Goal: Task Accomplishment & Management: Manage account settings

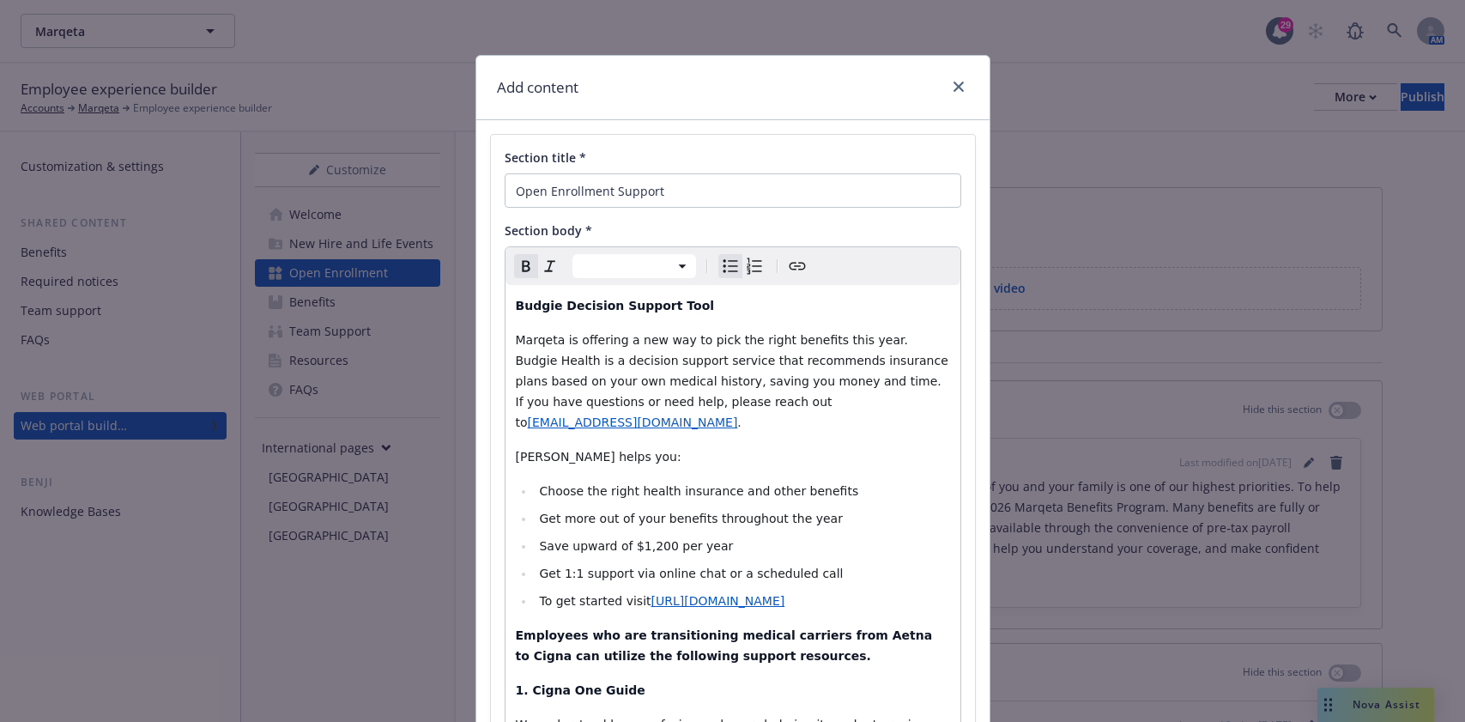
select select
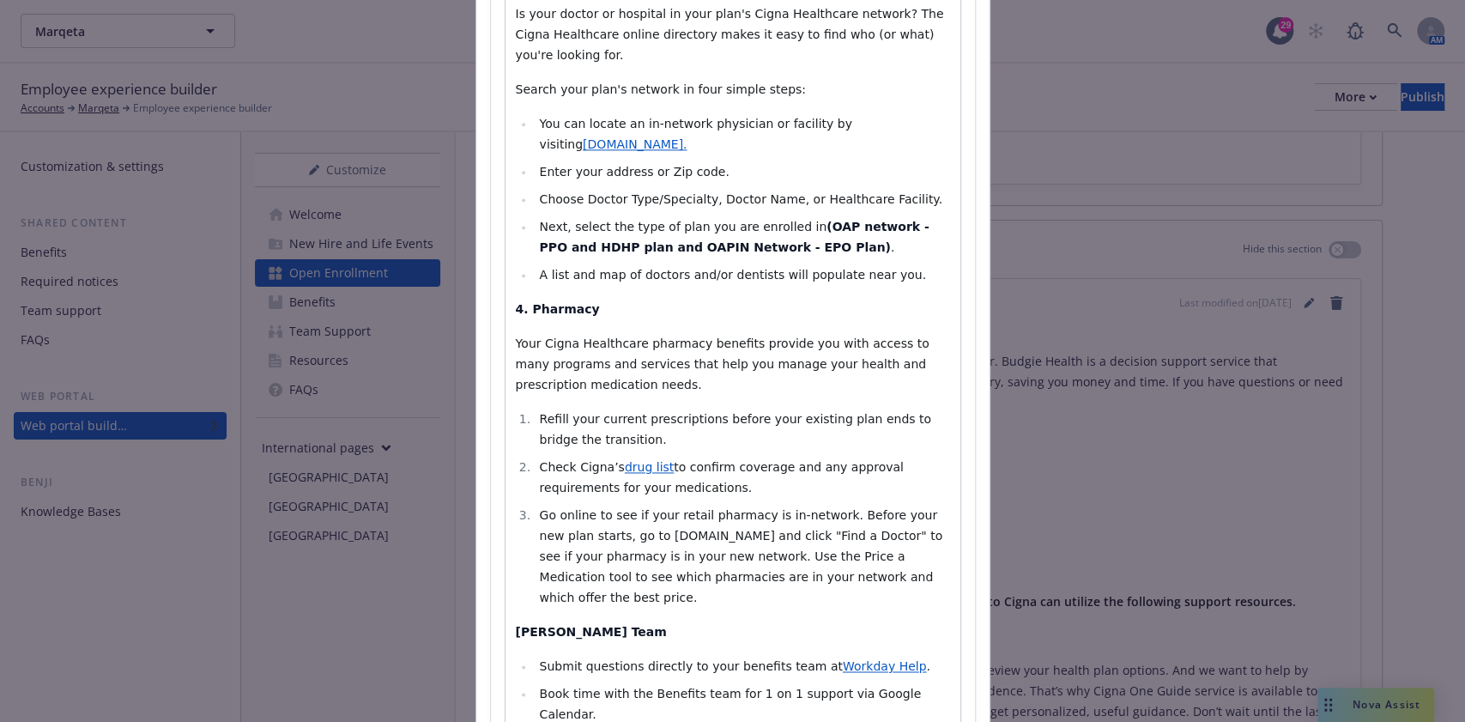
scroll to position [1479, 0]
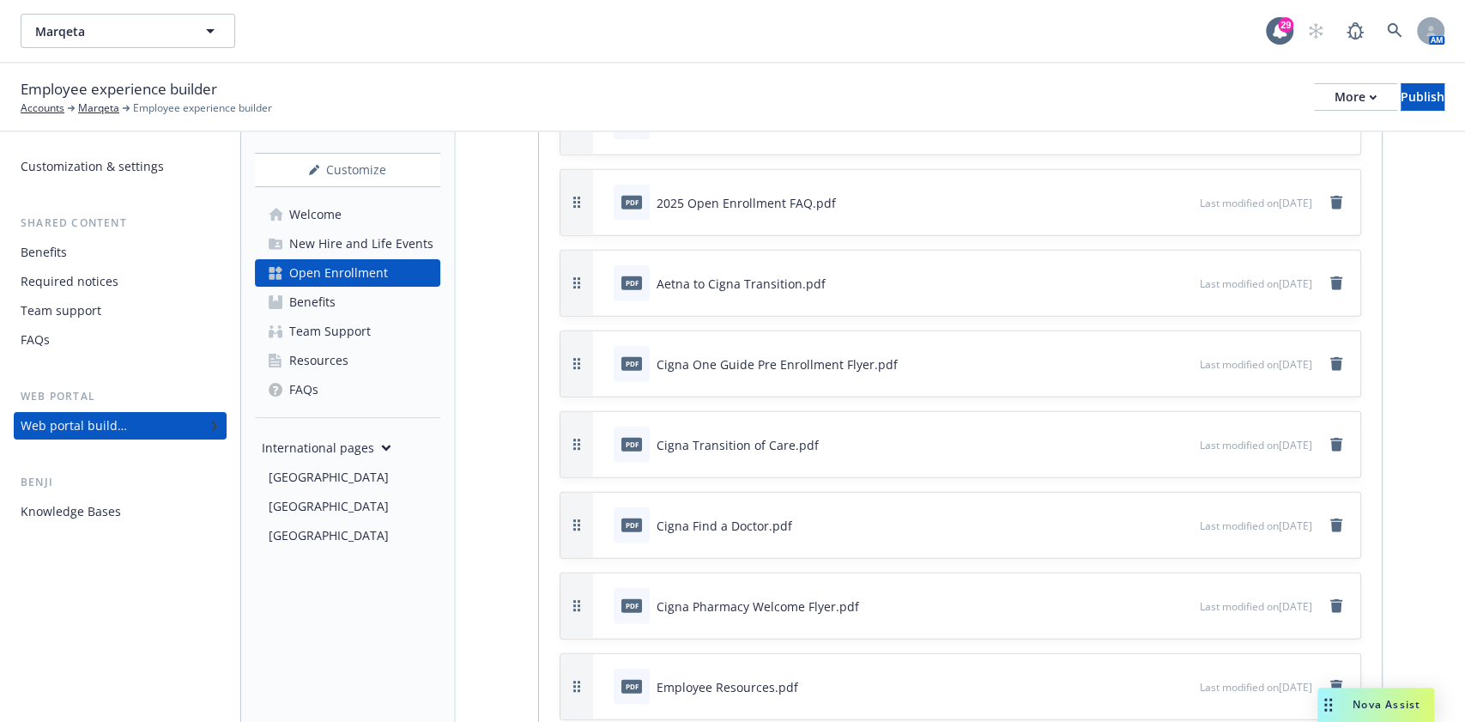
scroll to position [7010, 0]
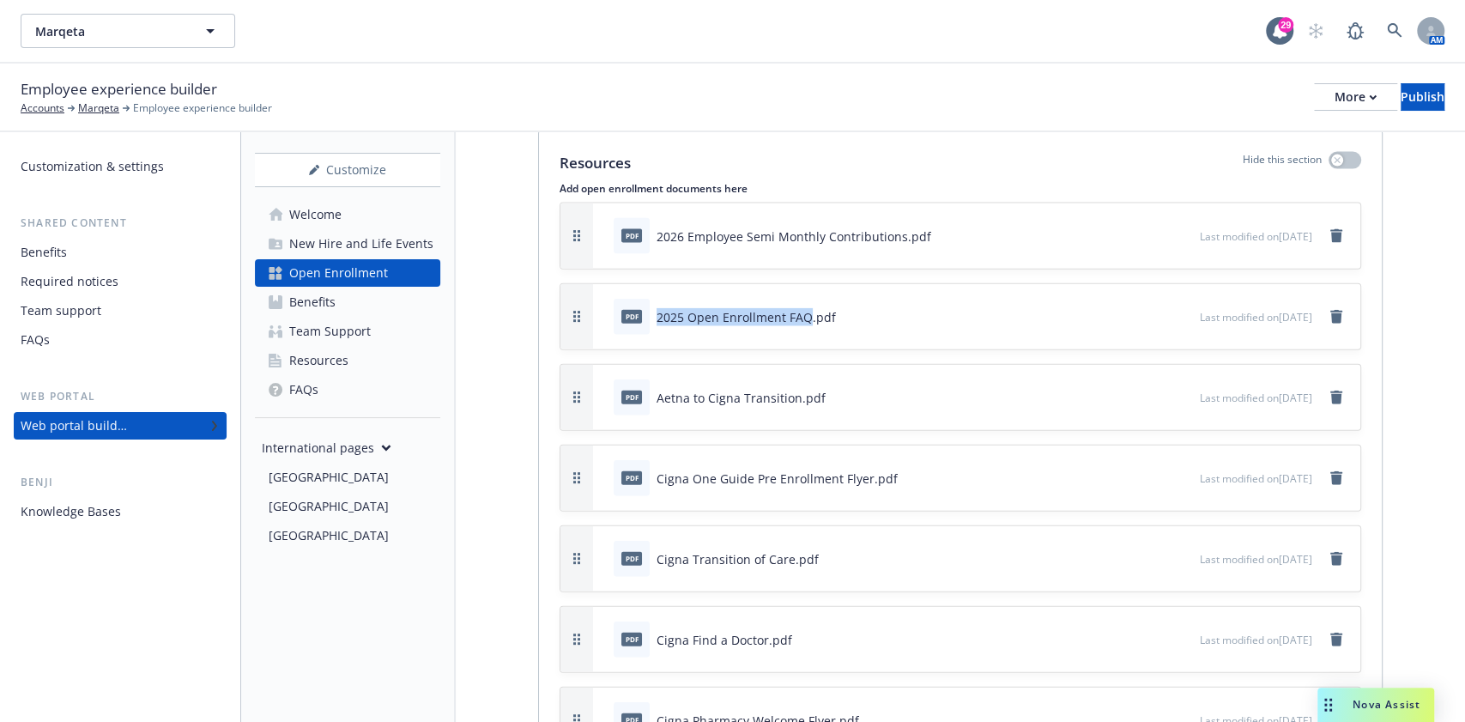
drag, startPoint x: 807, startPoint y: 302, endPoint x: 645, endPoint y: 305, distance: 162.2
click at [645, 305] on div "pdf 2025 Open Enrollment FAQ.pdf" at bounding box center [725, 317] width 222 height 36
copy div "2025 Open Enrollment FAQ"
click at [1329, 310] on icon "remove" at bounding box center [1336, 317] width 14 height 14
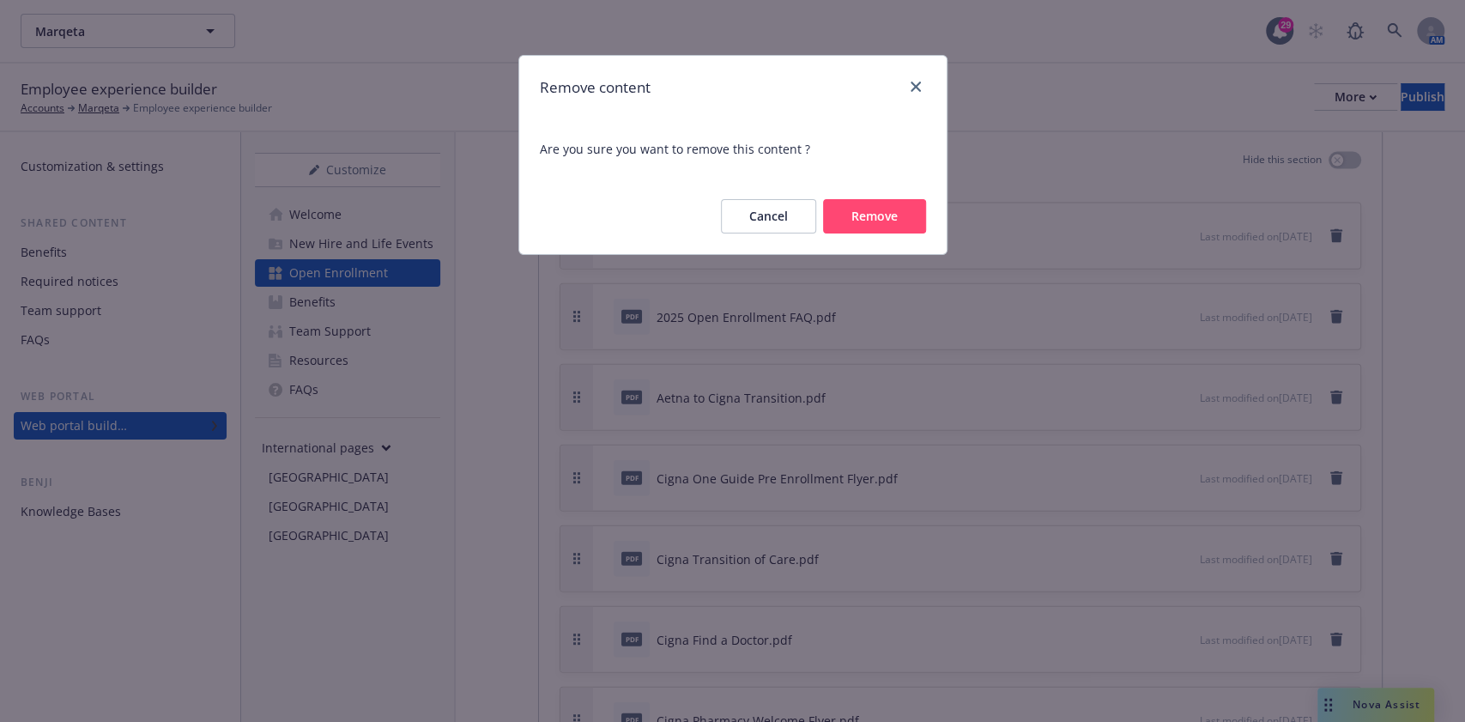
click at [904, 240] on div "Cancel Remove" at bounding box center [732, 216] width 427 height 76
click at [889, 208] on button "Remove" at bounding box center [874, 216] width 103 height 34
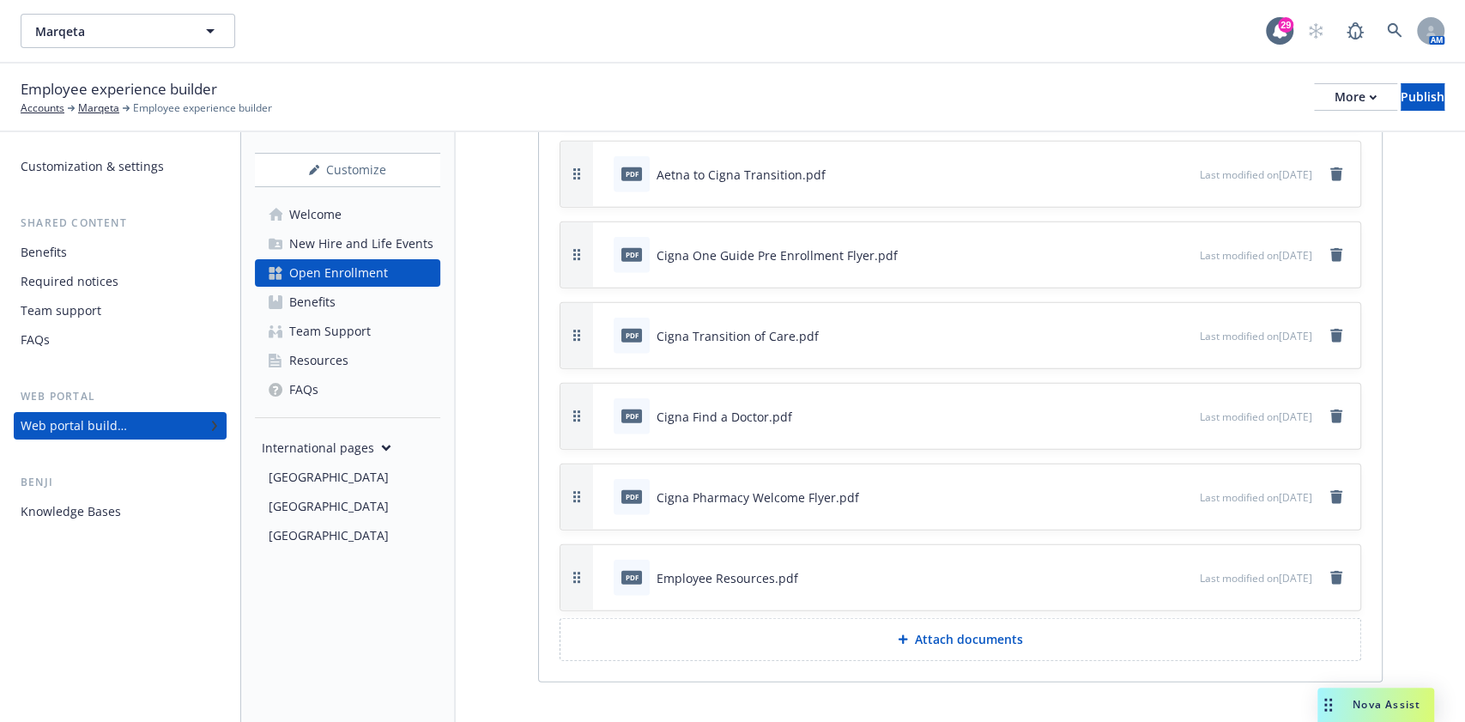
scroll to position [7159, 0]
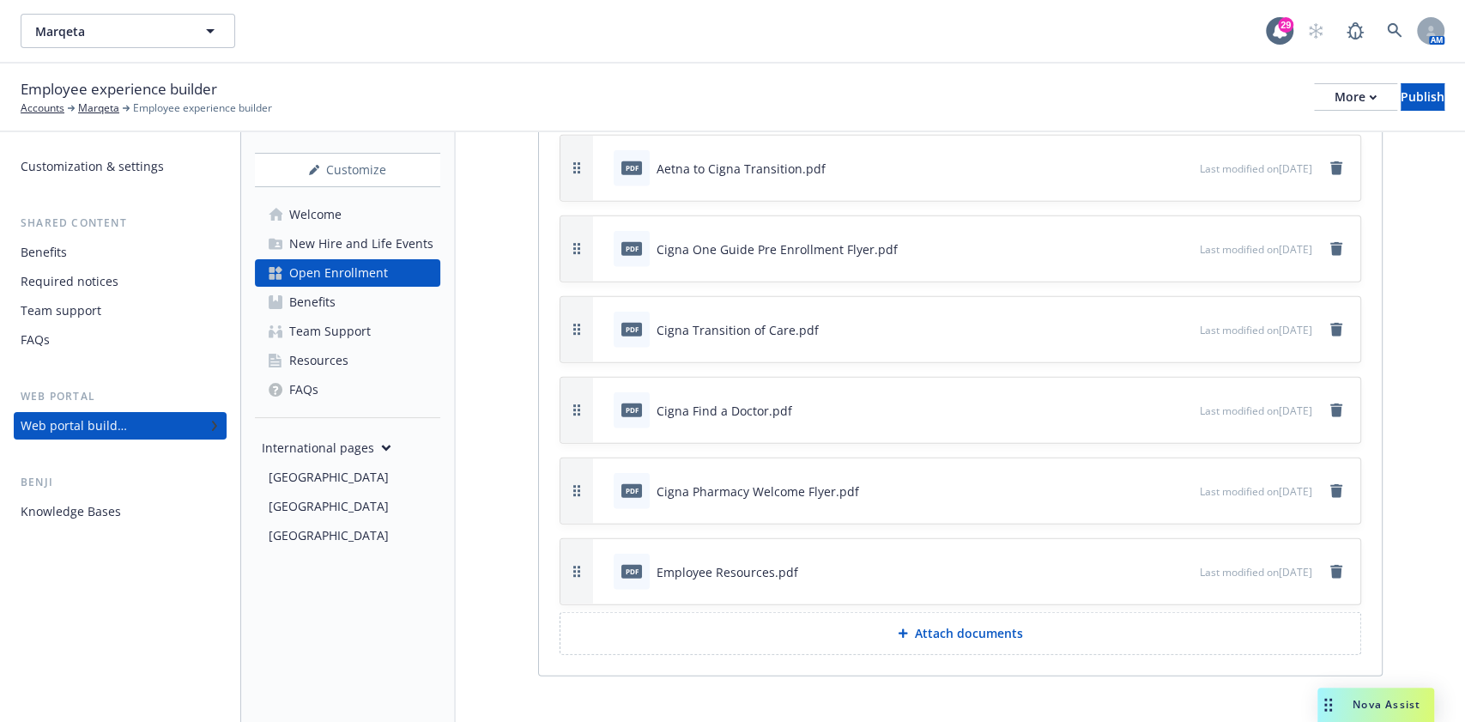
click at [936, 626] on button "Attach documents" at bounding box center [959, 633] width 801 height 43
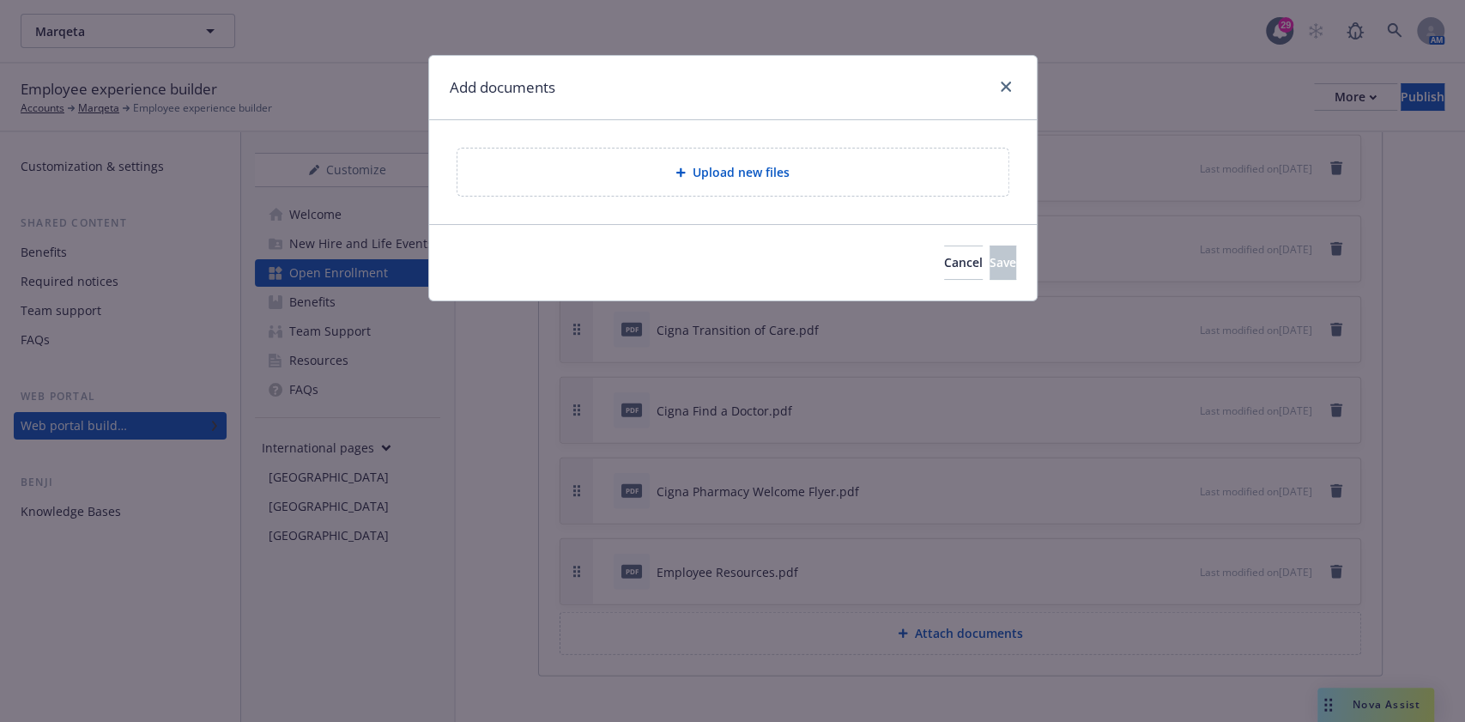
click at [633, 161] on div "Upload new files" at bounding box center [732, 171] width 551 height 47
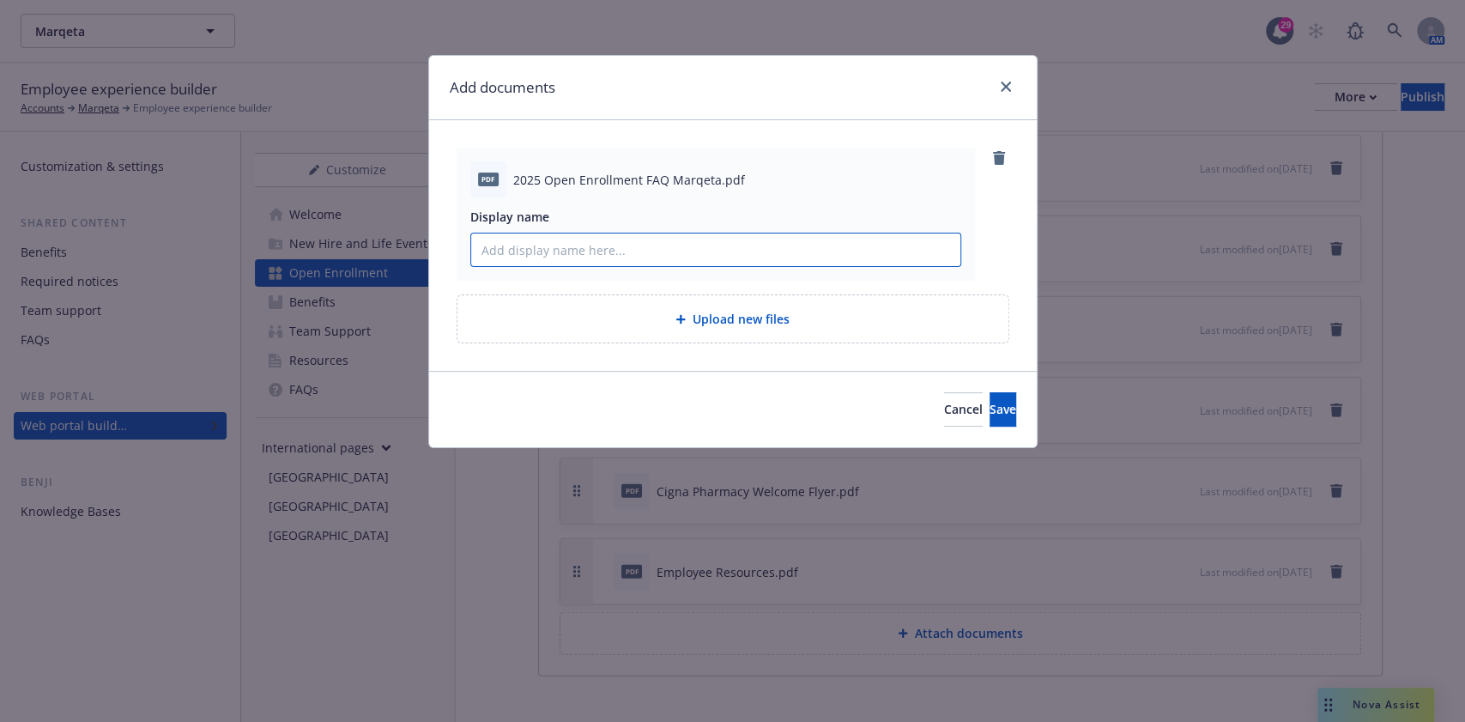
click at [643, 252] on input "Display name" at bounding box center [715, 249] width 489 height 33
paste input "2025 Open Enrollment FAQ"
type input "2025 Open Enrollment FAQ"
click at [989, 393] on button "Save" at bounding box center [1002, 409] width 27 height 34
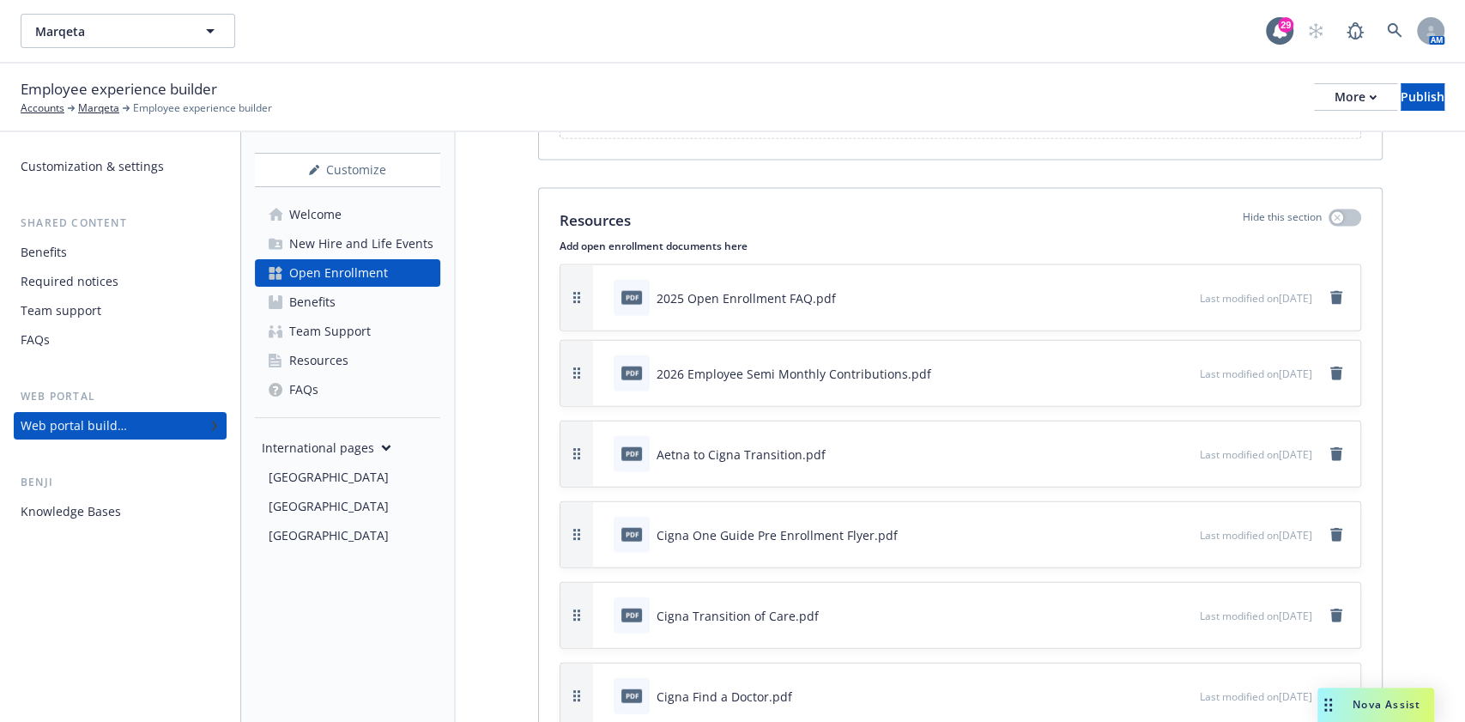
scroll to position [6949, 0]
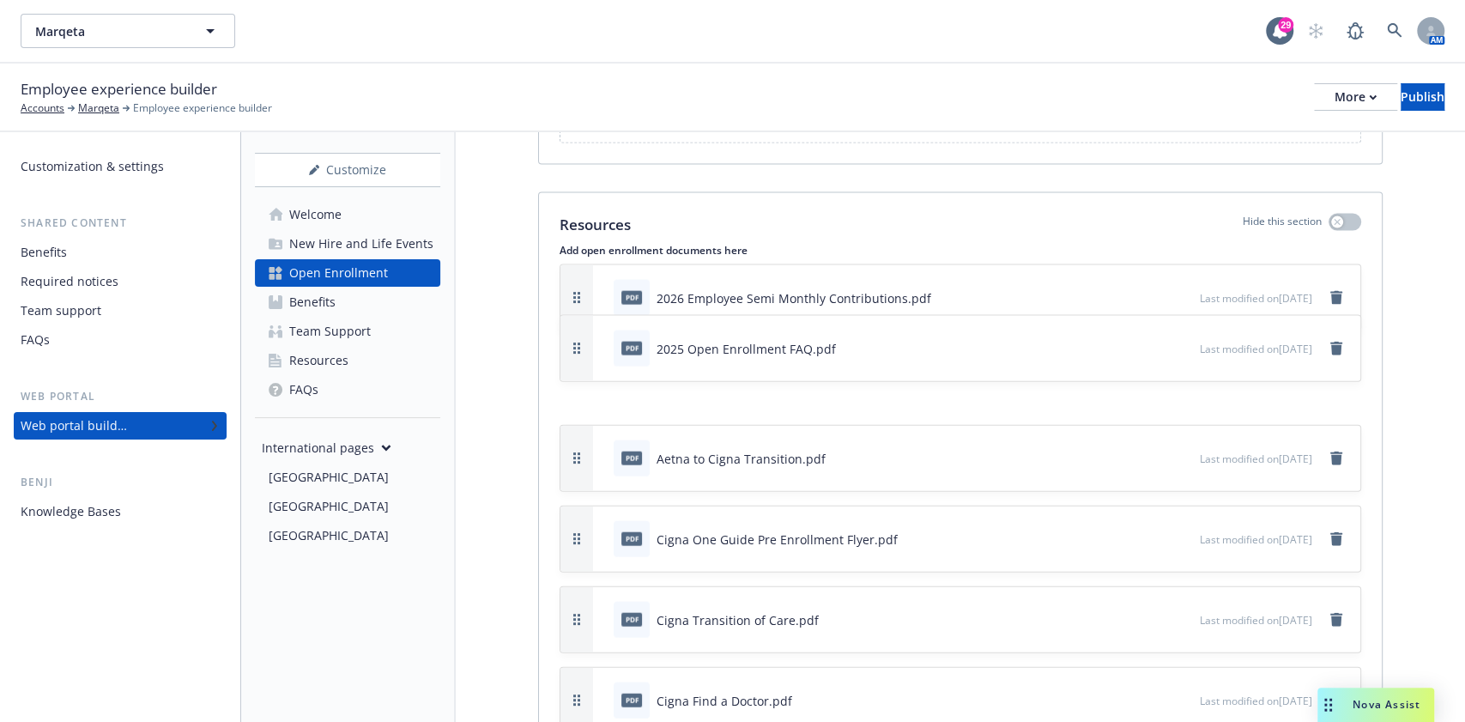
drag, startPoint x: 577, startPoint y: 662, endPoint x: 576, endPoint y: 323, distance: 338.9
click at [576, 342] on icon "button" at bounding box center [576, 348] width 7 height 12
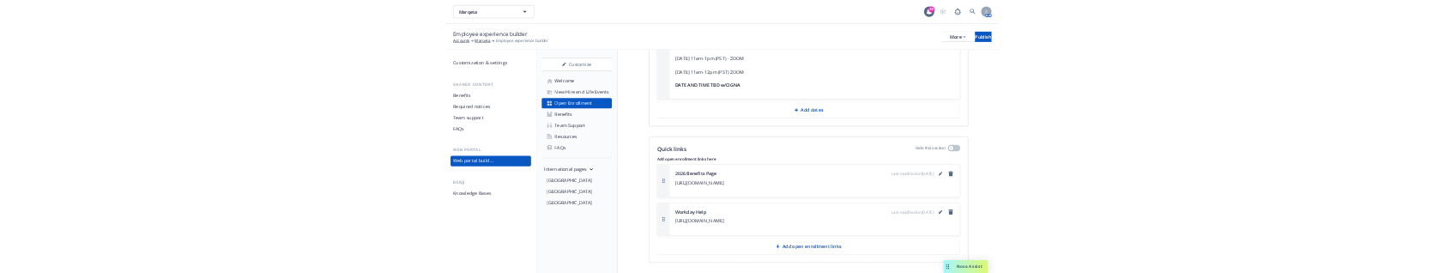
scroll to position [6034, 0]
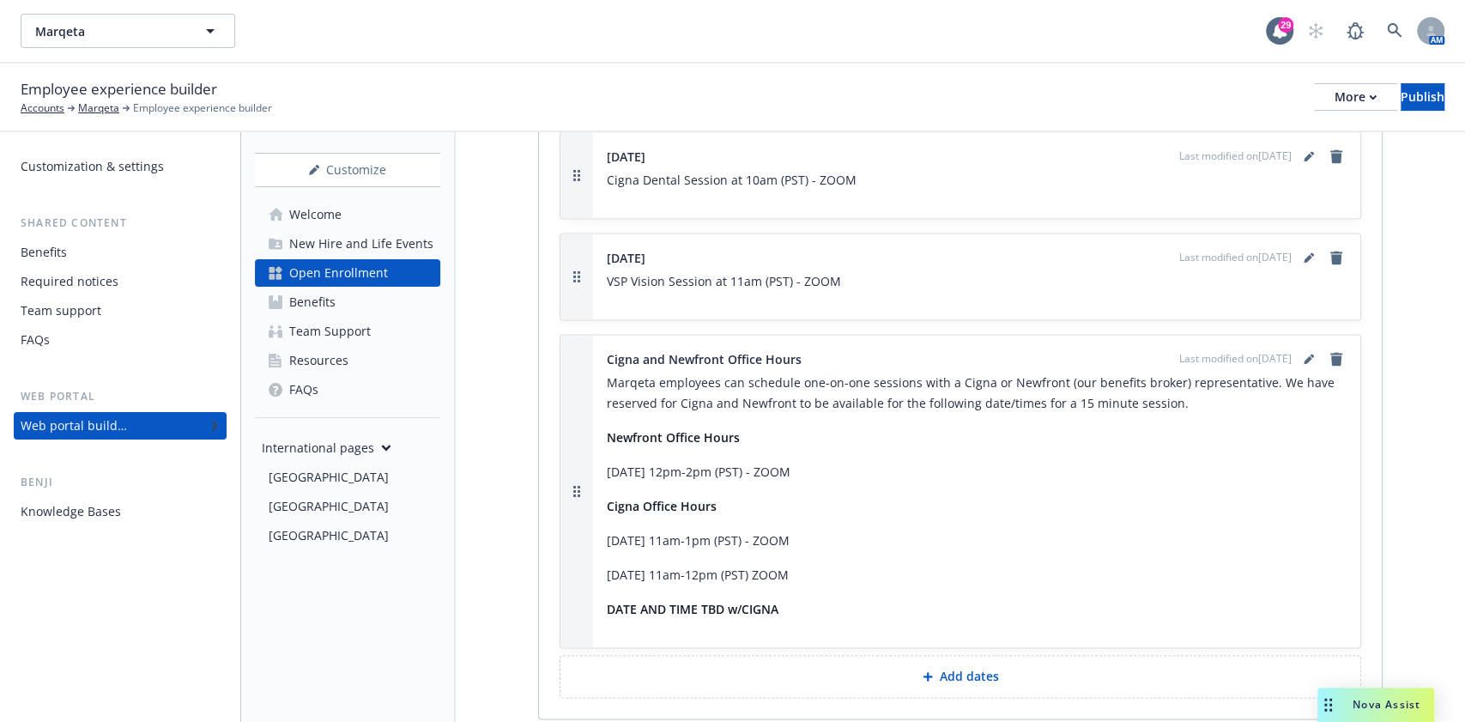
click at [1399, 112] on div "Employee experience builder Accounts [PERSON_NAME] experience builder More Publ…" at bounding box center [733, 97] width 1424 height 38
click at [1409, 94] on div "Publish" at bounding box center [1422, 97] width 44 height 26
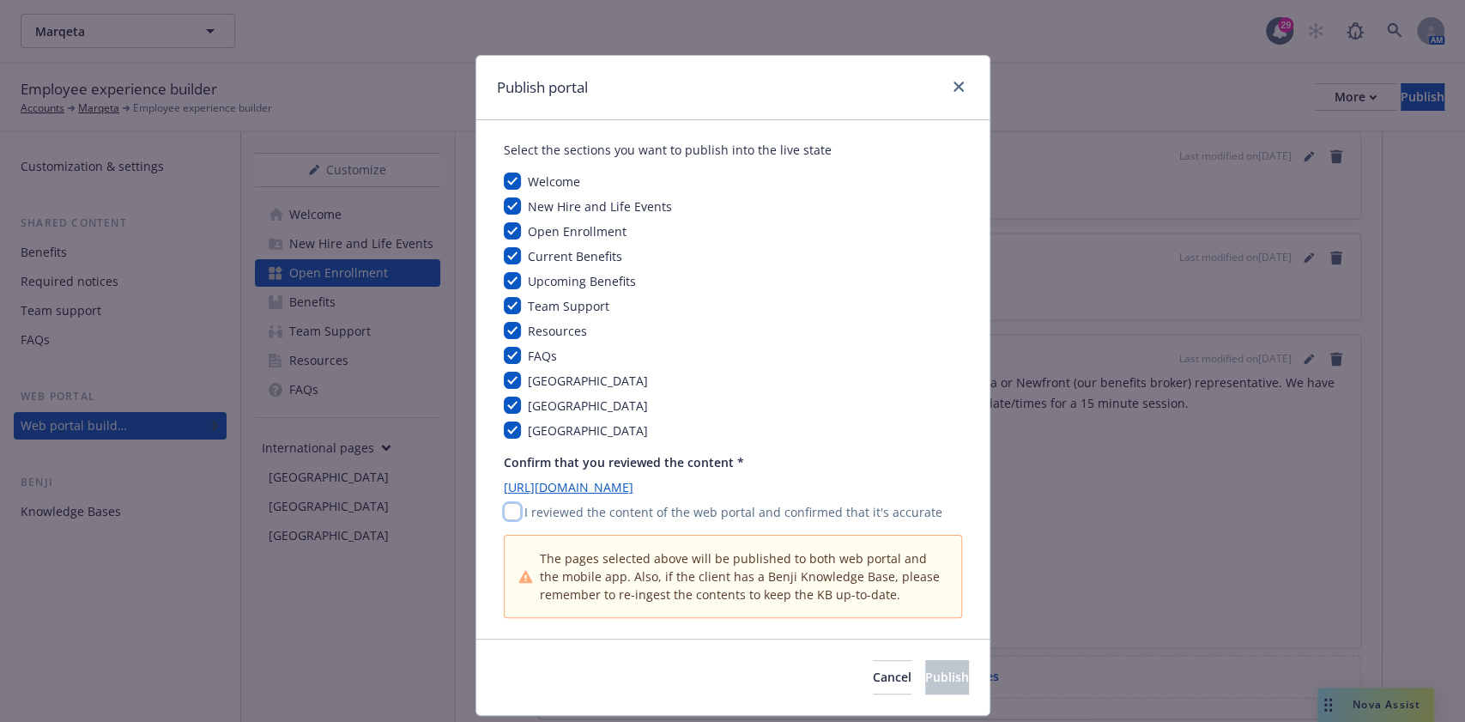
click at [504, 510] on input "checkbox" at bounding box center [512, 511] width 17 height 17
checkbox input "true"
click at [925, 677] on span "Publish" at bounding box center [947, 676] width 44 height 16
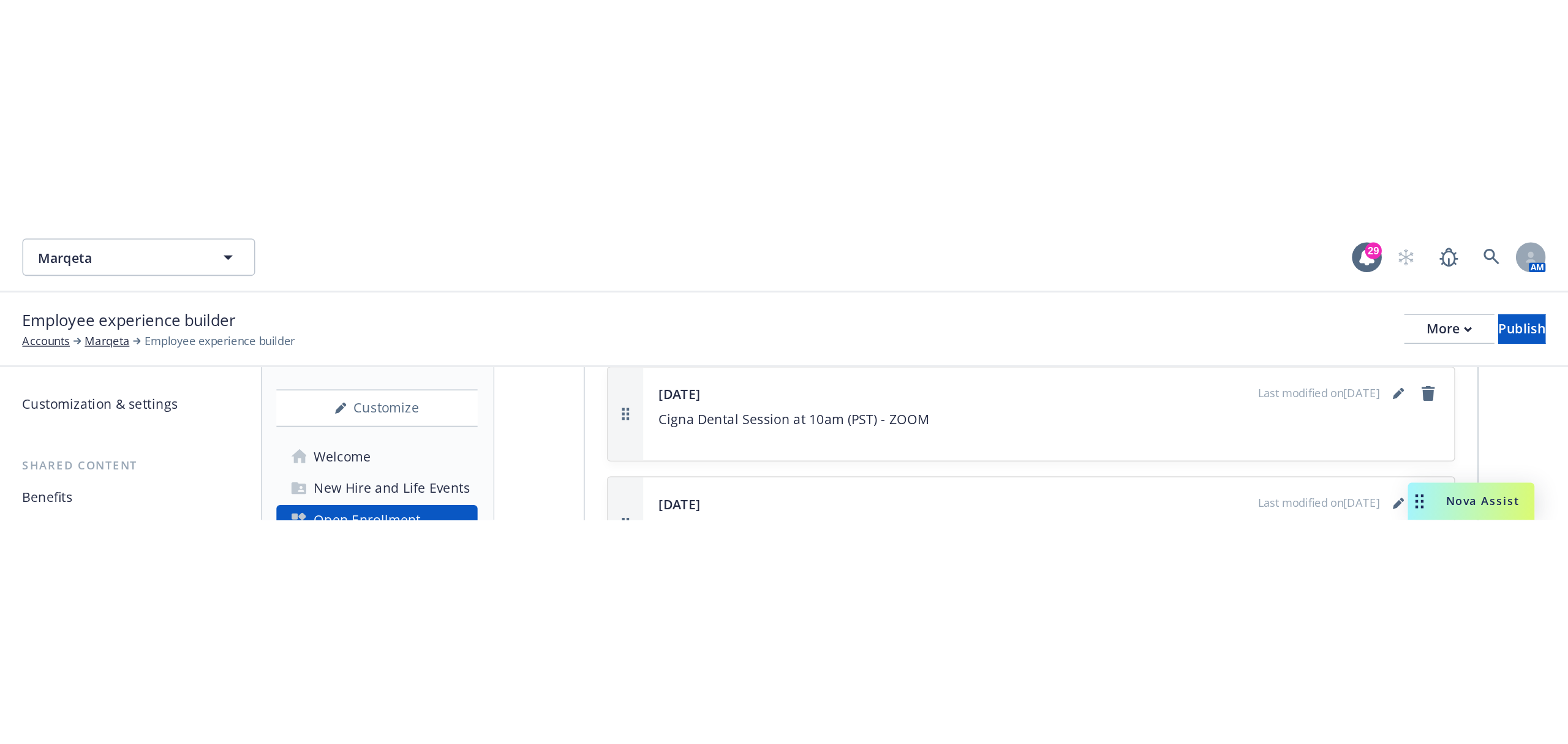
scroll to position [3999, 0]
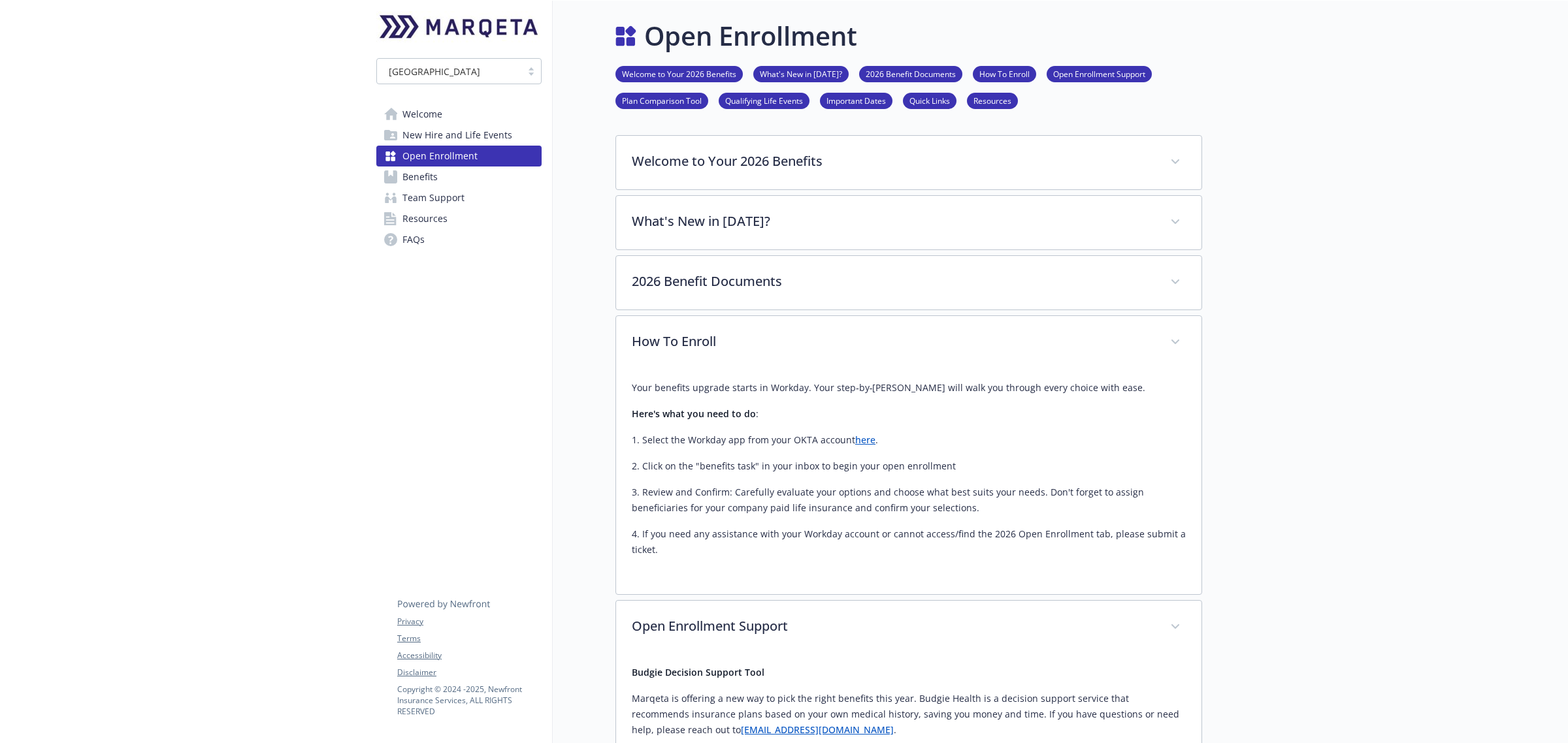
scroll to position [980, 0]
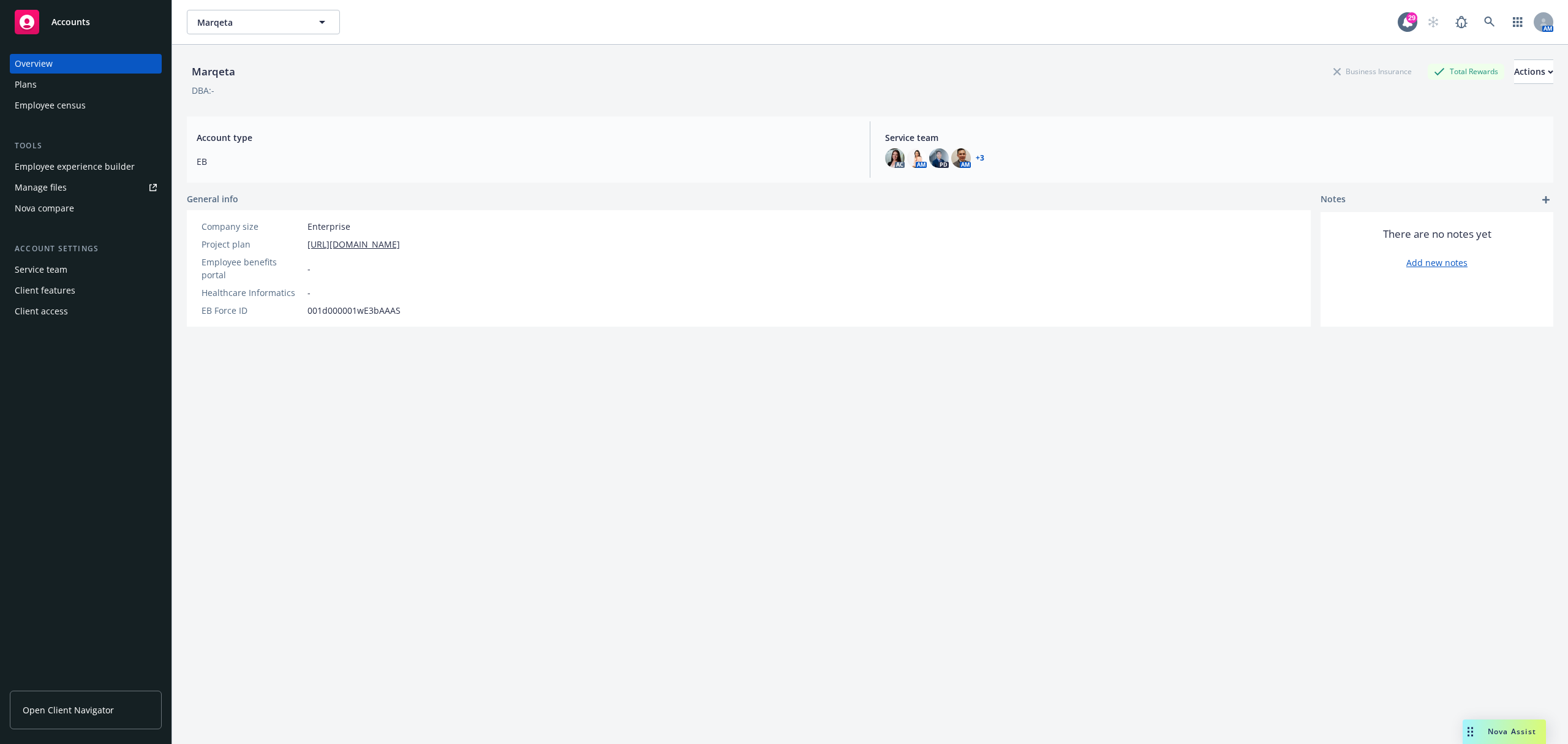
click at [77, 164] on div "Employee experience builder" at bounding box center [75, 166] width 120 height 19
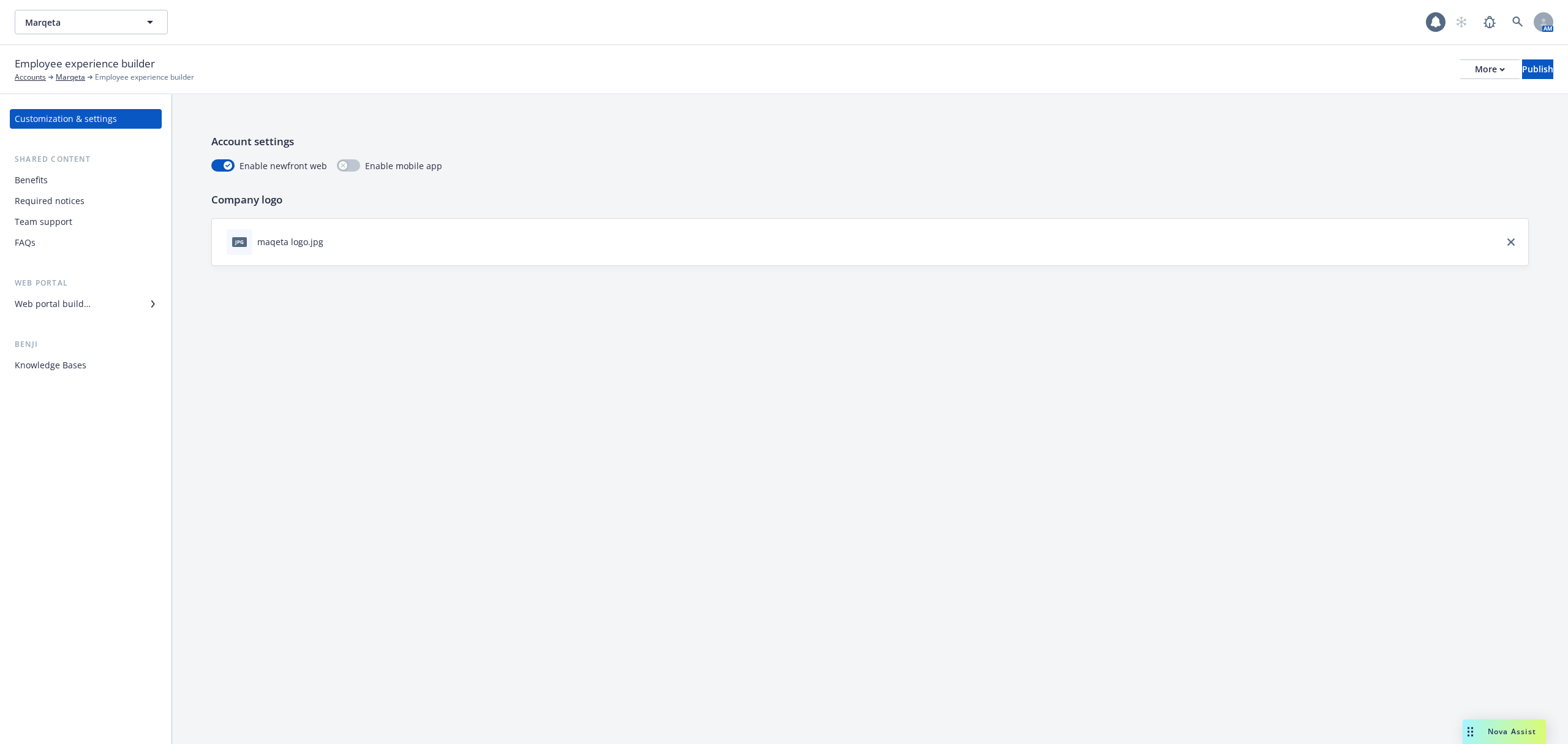
click at [116, 205] on div "Required notices" at bounding box center [86, 201] width 142 height 19
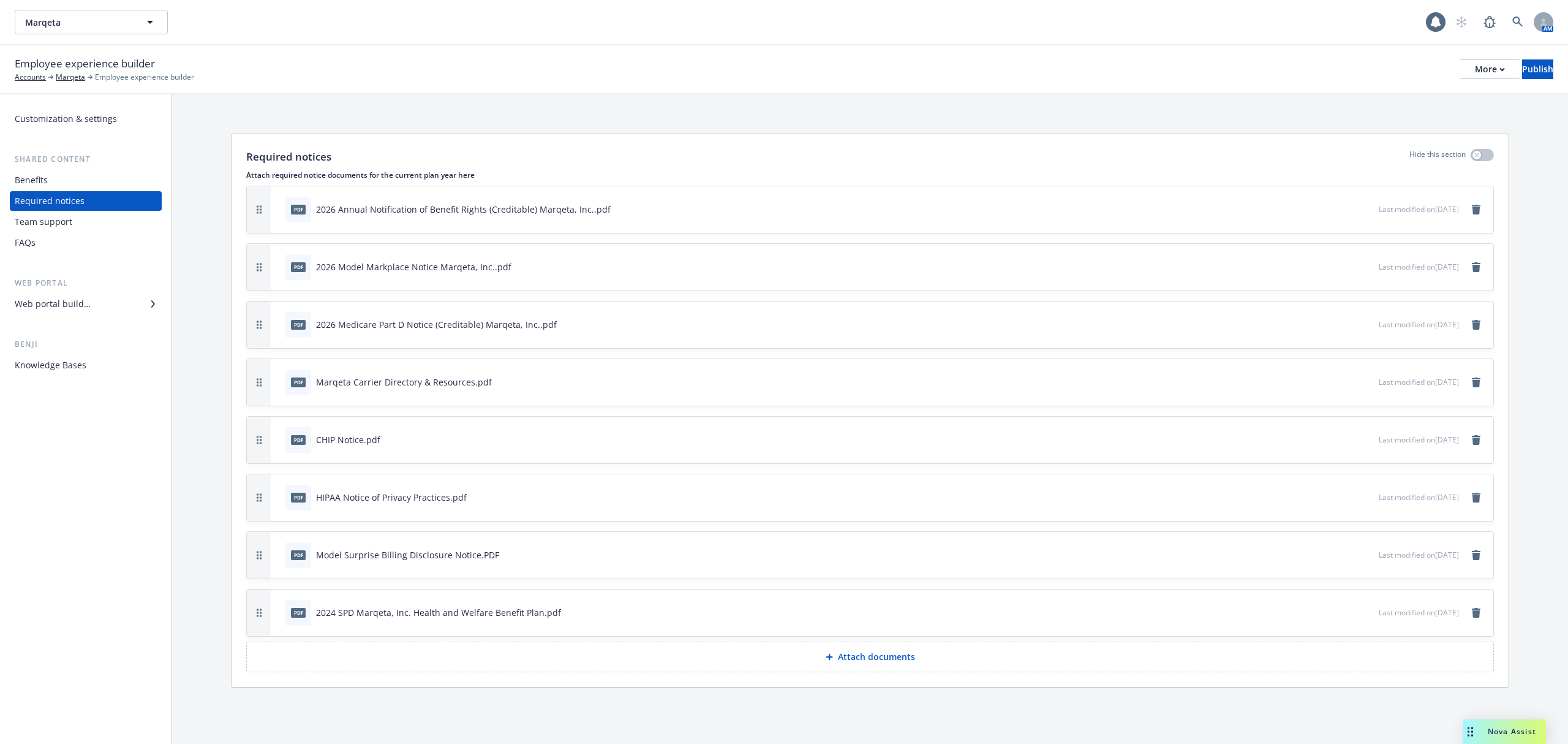
click at [79, 291] on div "Web portal Web portal builder" at bounding box center [86, 295] width 152 height 36
click at [79, 302] on div "Web portal builder" at bounding box center [53, 303] width 76 height 19
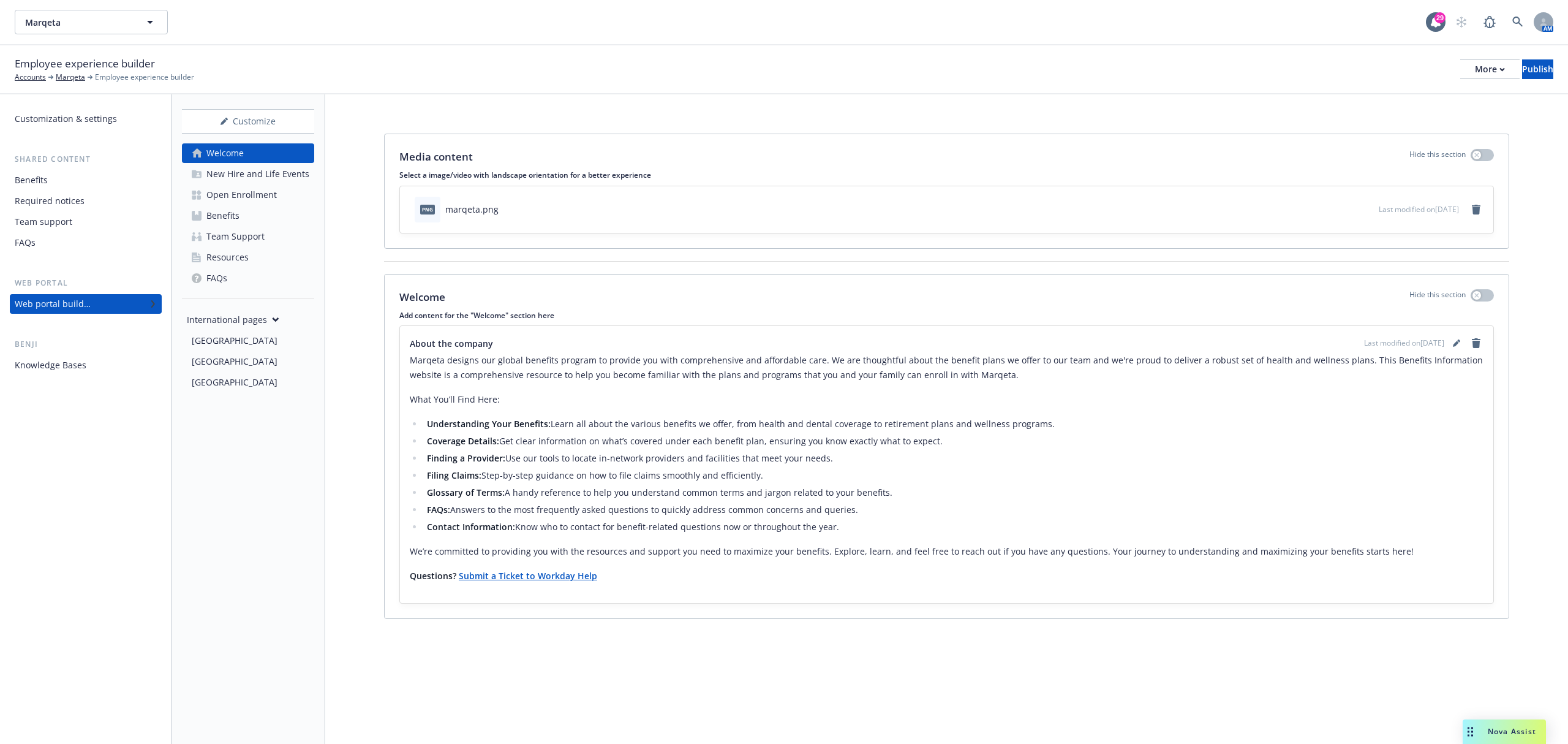
click at [236, 192] on div "Open Enrollment" at bounding box center [241, 194] width 71 height 19
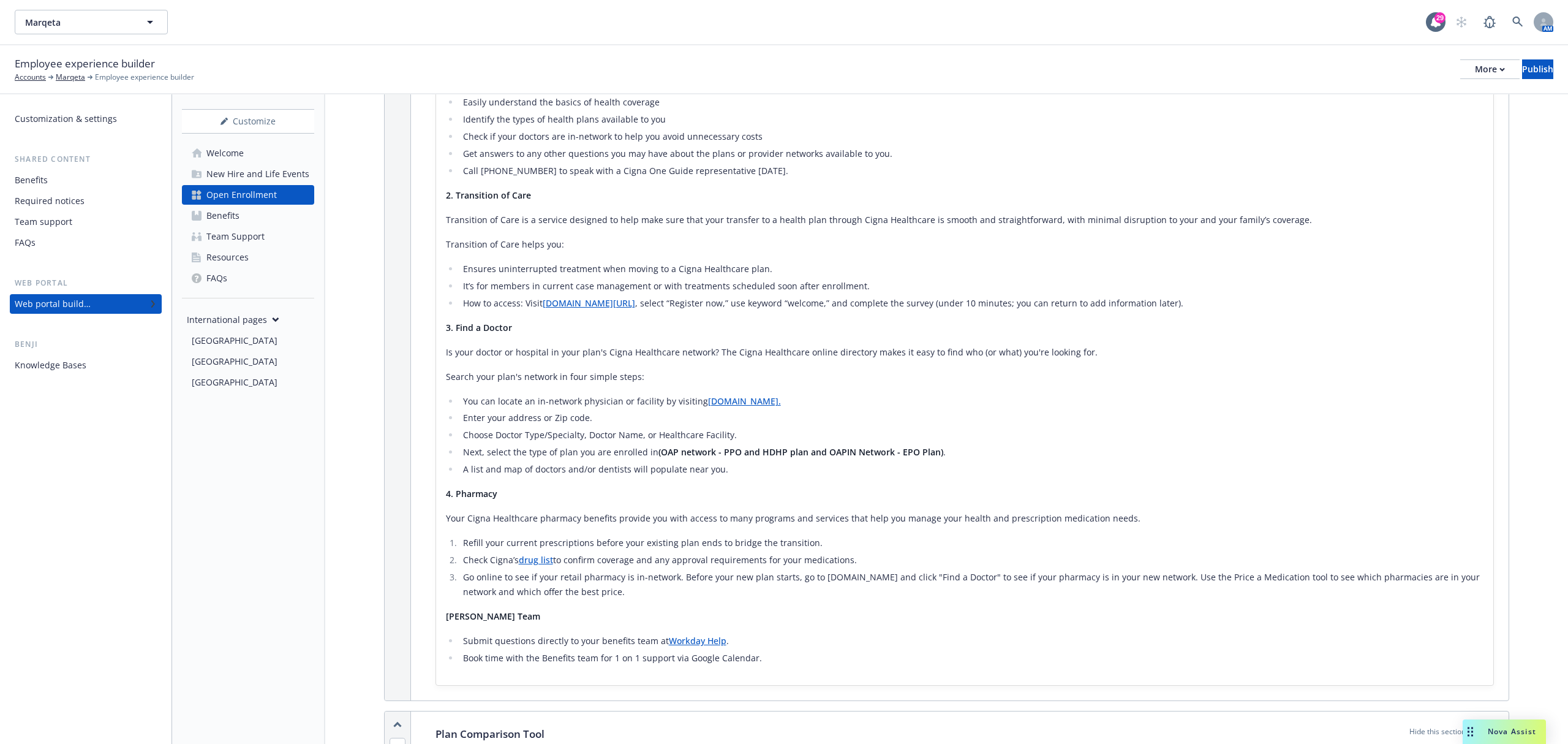
scroll to position [2613, 0]
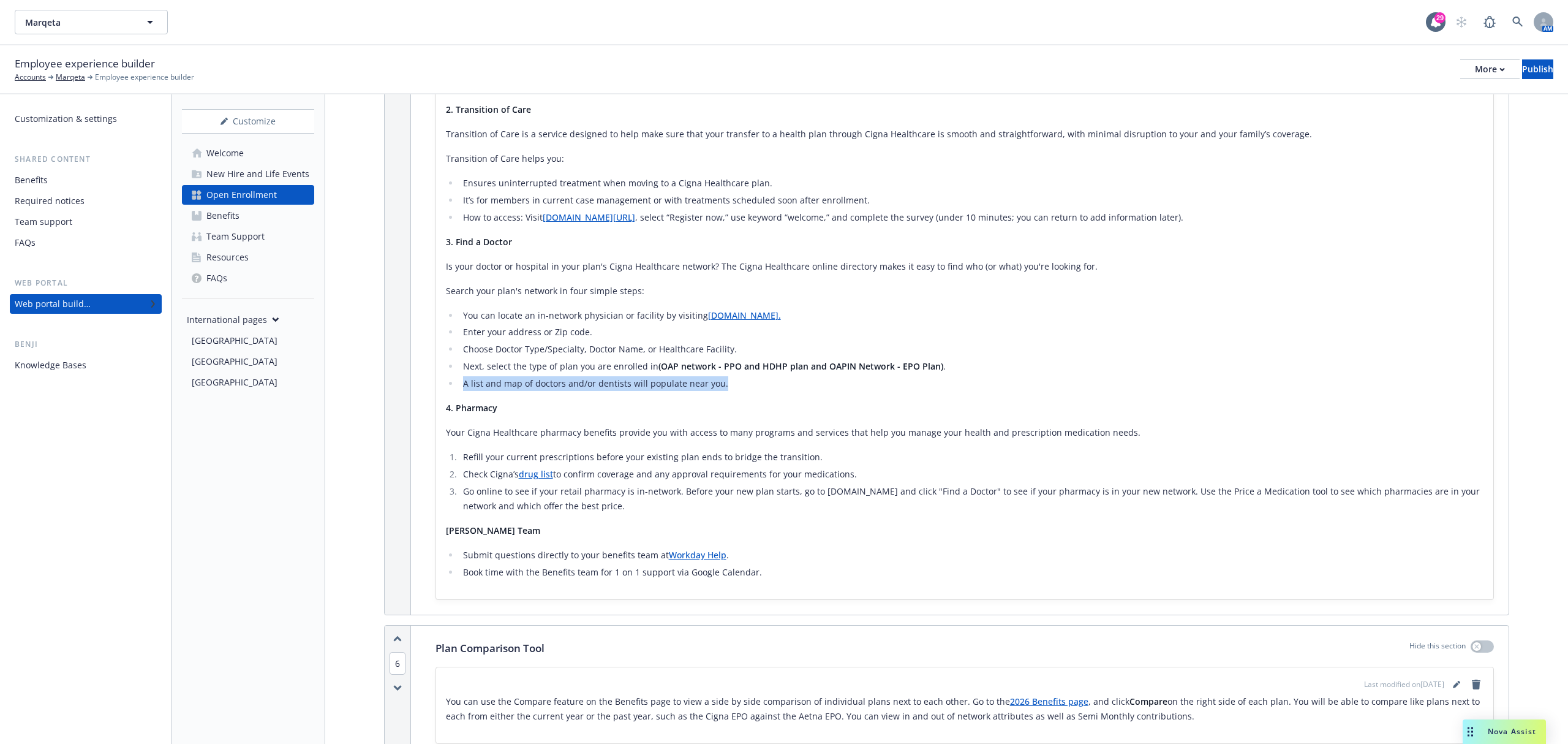
drag, startPoint x: 720, startPoint y: 373, endPoint x: 454, endPoint y: 371, distance: 266.0
click at [454, 371] on ul "You can locate an in-network physician or facility by visiting www.hcpdirectory…" at bounding box center [965, 350] width 1038 height 84
click at [505, 376] on li "A list and map of doctors and/or dentists will populate near you." at bounding box center [971, 383] width 1024 height 15
click at [240, 209] on link "Benefits" at bounding box center [248, 215] width 132 height 19
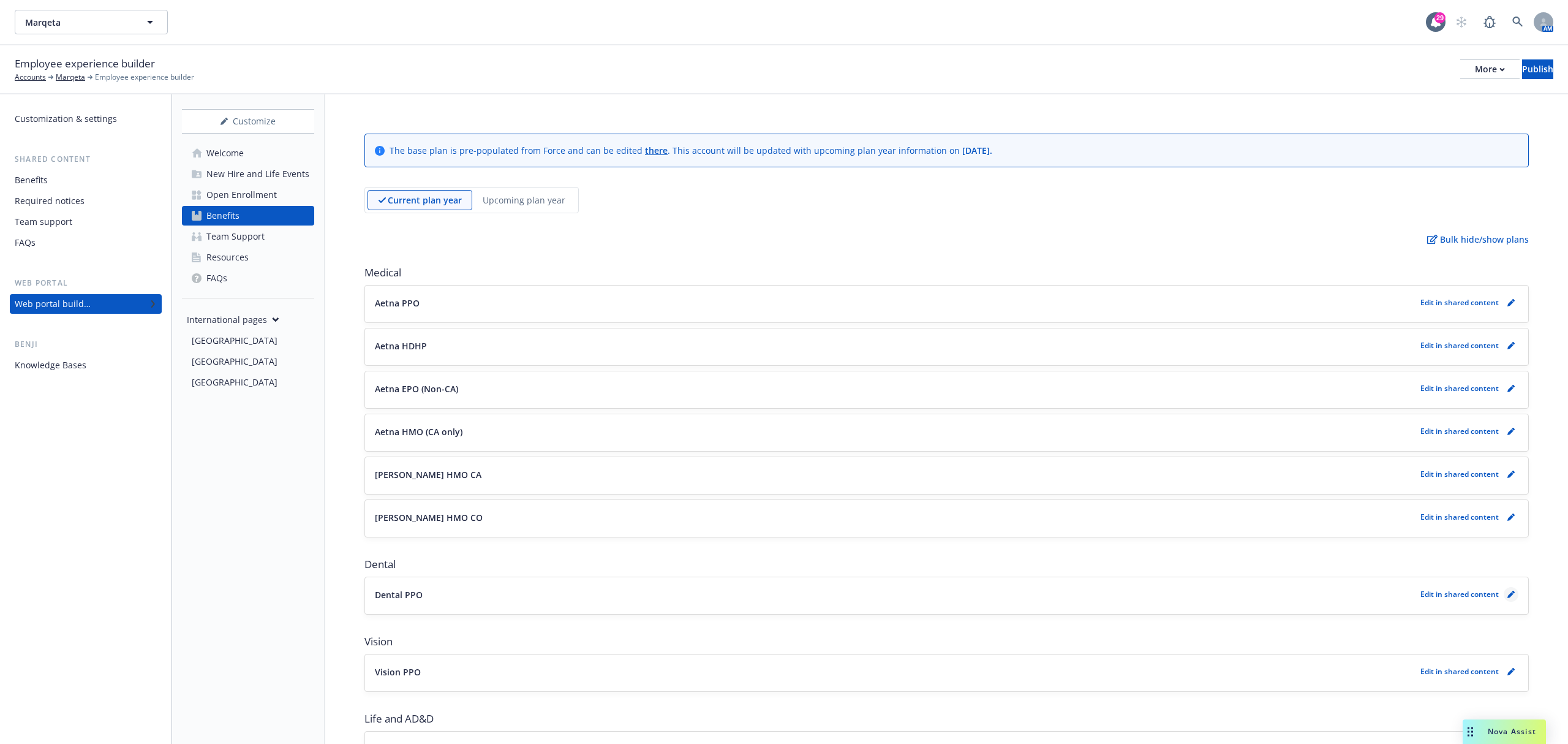
click at [1504, 596] on link "pencil" at bounding box center [1511, 594] width 15 height 15
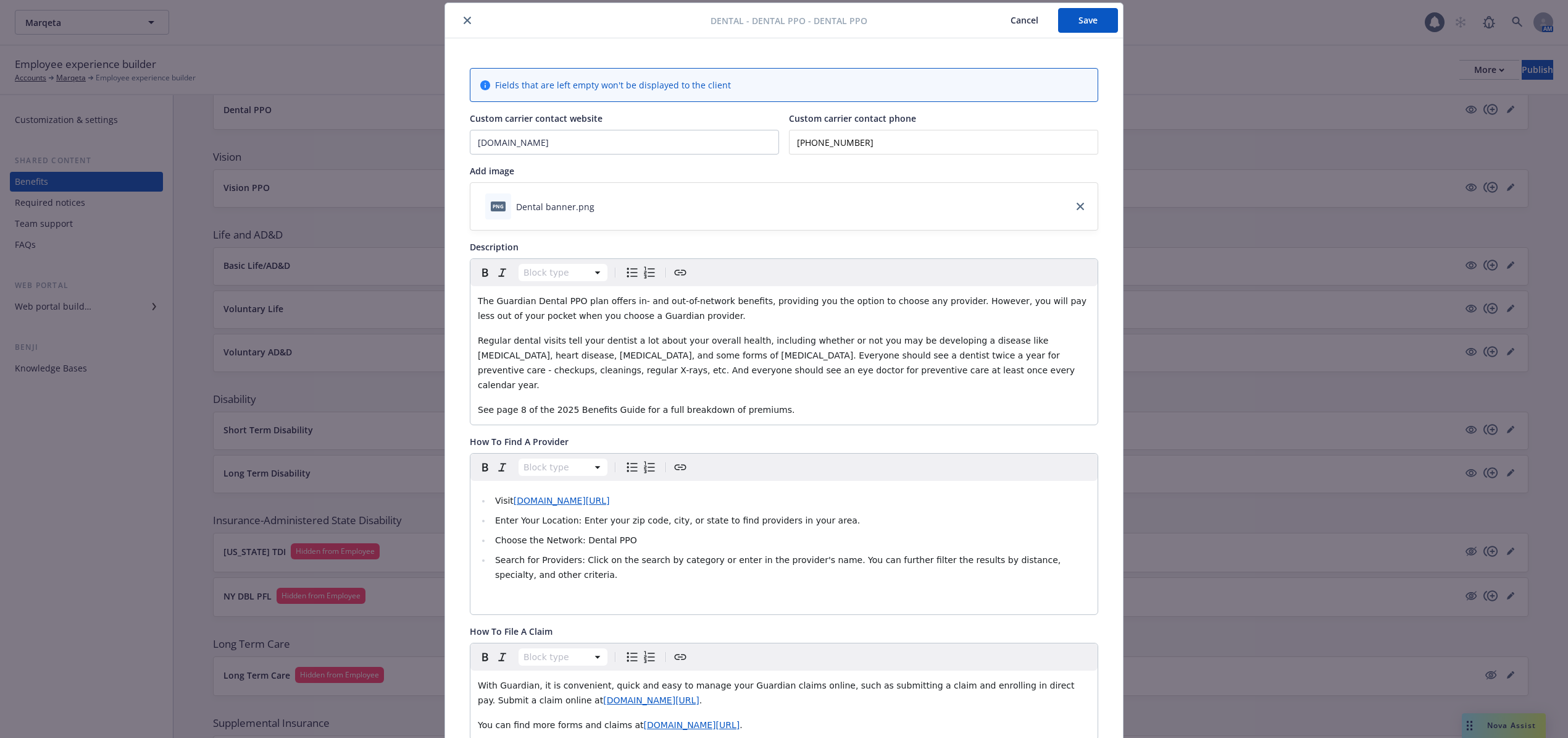
scroll to position [202, 0]
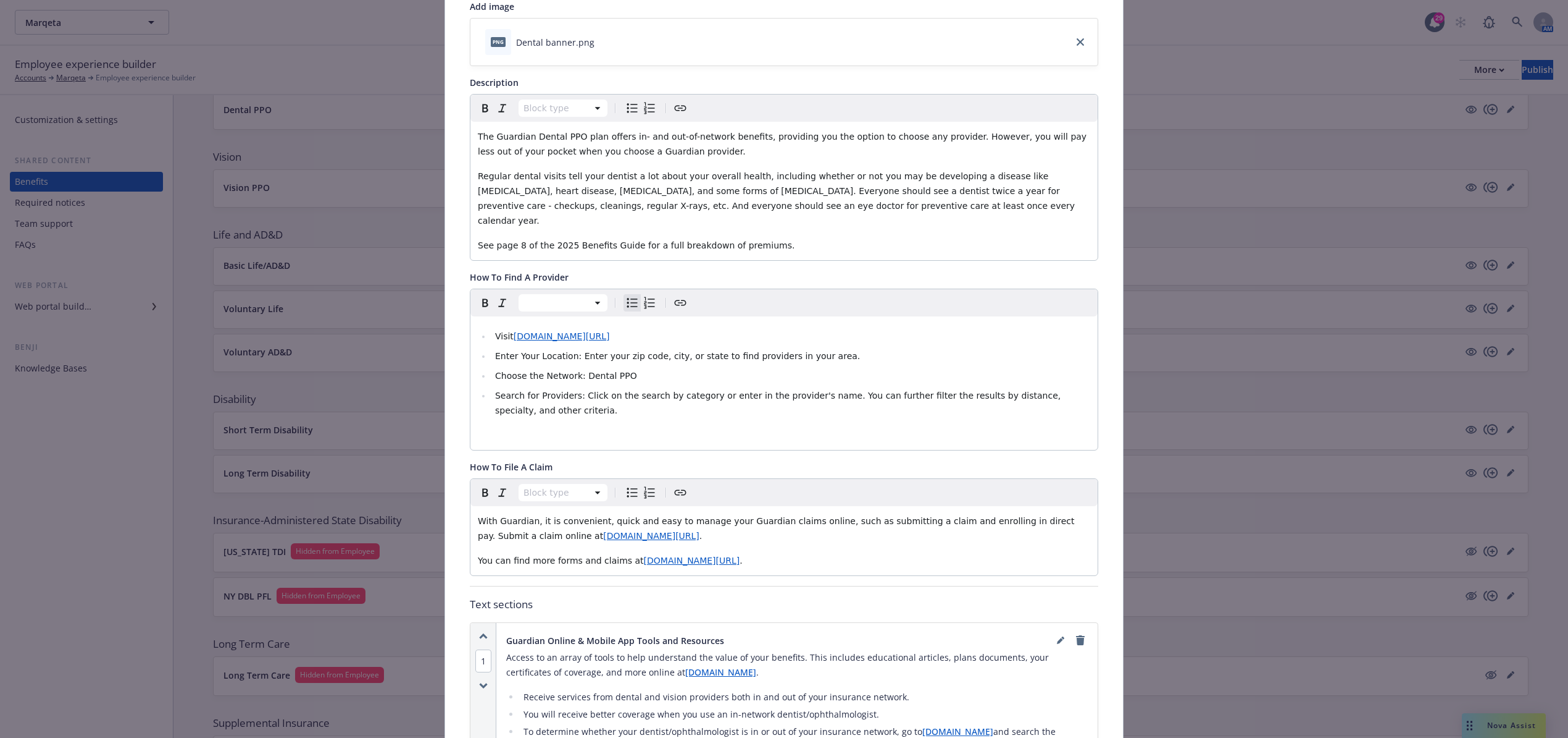
click at [643, 368] on li "Choose the Network: Dental PPO" at bounding box center [791, 375] width 599 height 15
drag, startPoint x: 687, startPoint y: 369, endPoint x: 636, endPoint y: 350, distance: 54.4
click at [636, 350] on ul "Visit www.guardianlife.com/find-a-provider Enter Your Location: Enter your zip …" at bounding box center [784, 373] width 612 height 89
click at [628, 371] on span "Choose the Network: Dental PPO - Total" at bounding box center [580, 376] width 171 height 10
drag, startPoint x: 574, startPoint y: 364, endPoint x: 648, endPoint y: 355, distance: 74.5
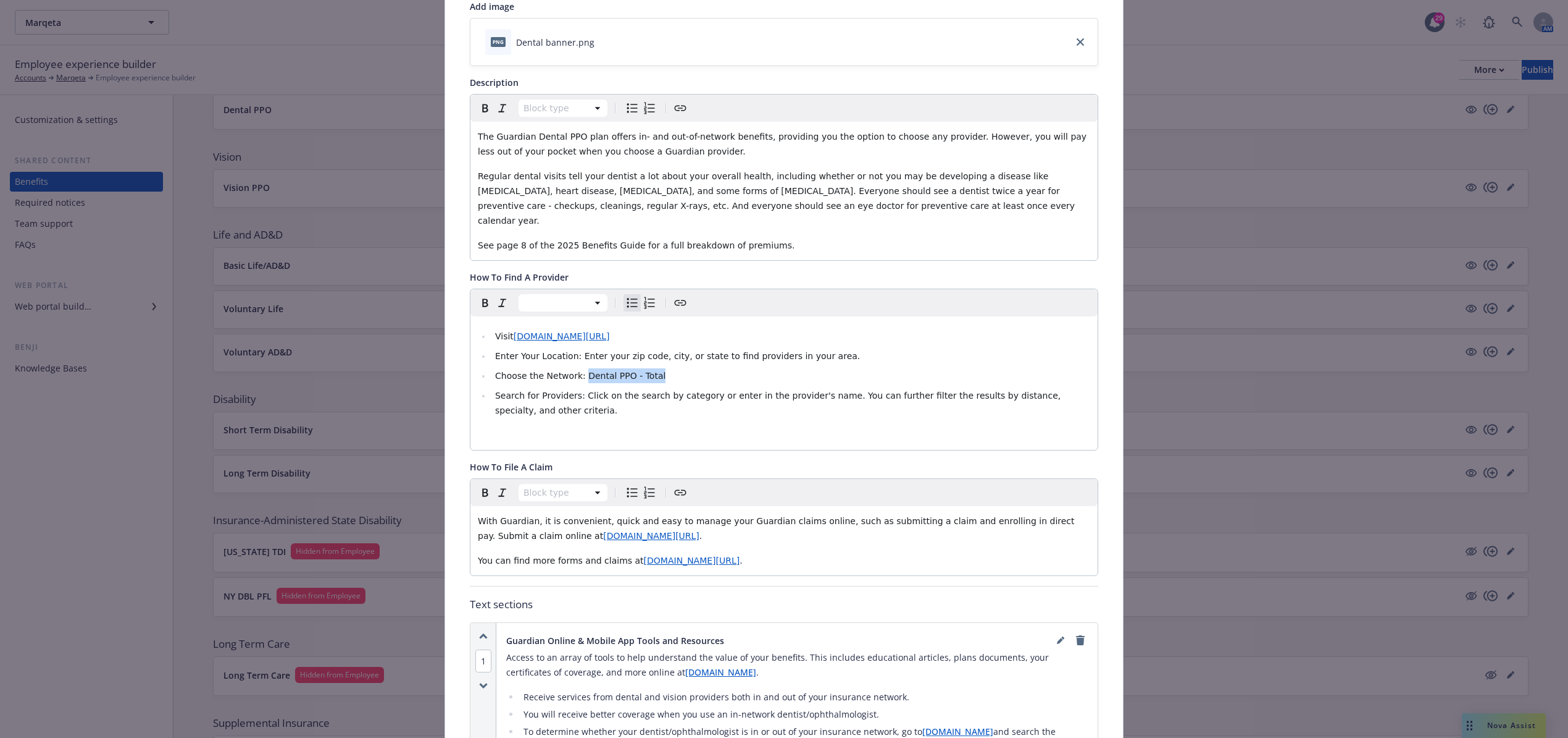
click at [648, 368] on li "Choose the Network: Dental PPO - Total" at bounding box center [791, 375] width 599 height 15
copy span "Dental PPO - Total"
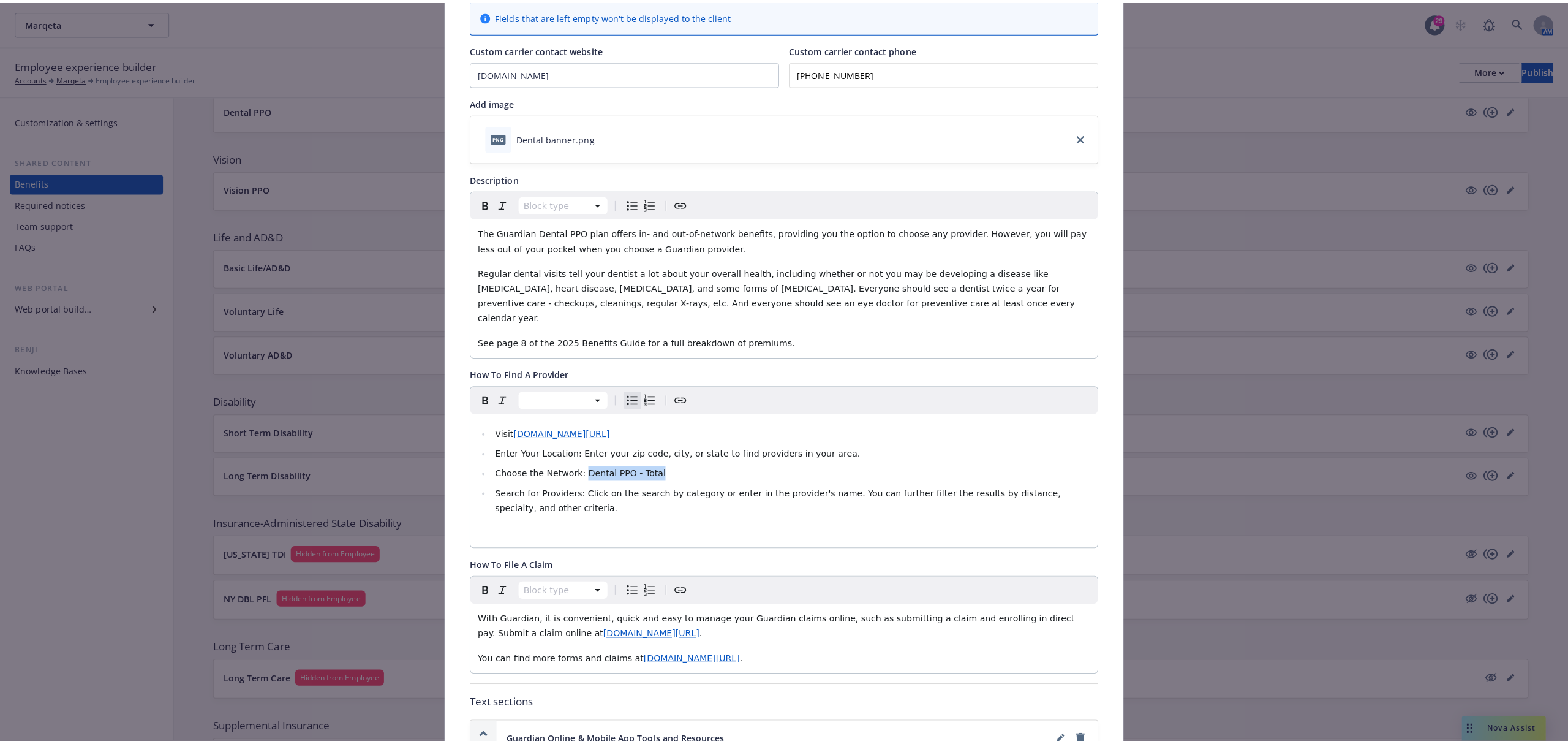
scroll to position [0, 0]
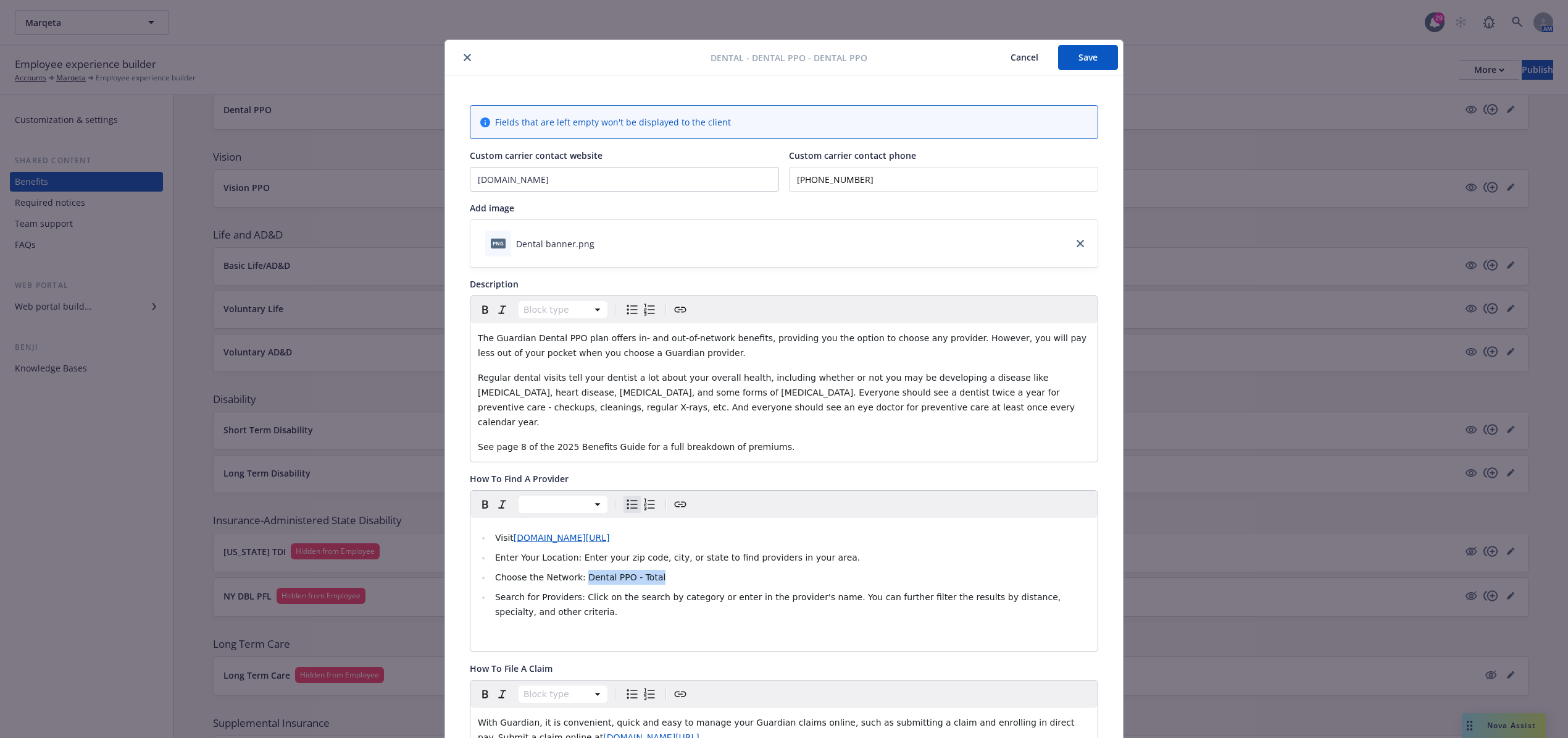
click at [1082, 50] on button "Save" at bounding box center [1088, 58] width 60 height 24
click at [473, 60] on div at bounding box center [581, 58] width 260 height 15
click at [468, 60] on button "close" at bounding box center [467, 58] width 15 height 15
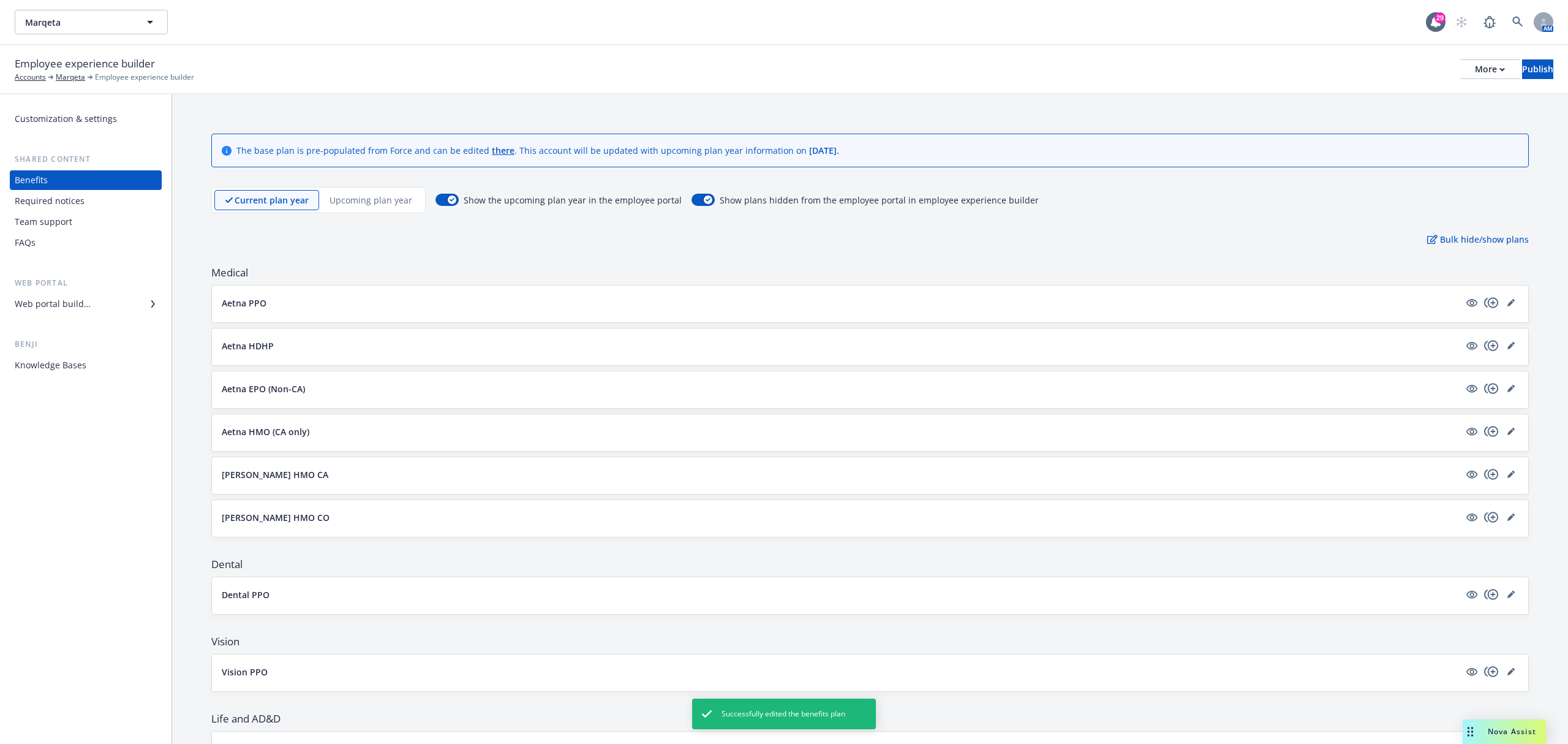
click at [350, 201] on p "Upcoming plan year" at bounding box center [371, 200] width 83 height 13
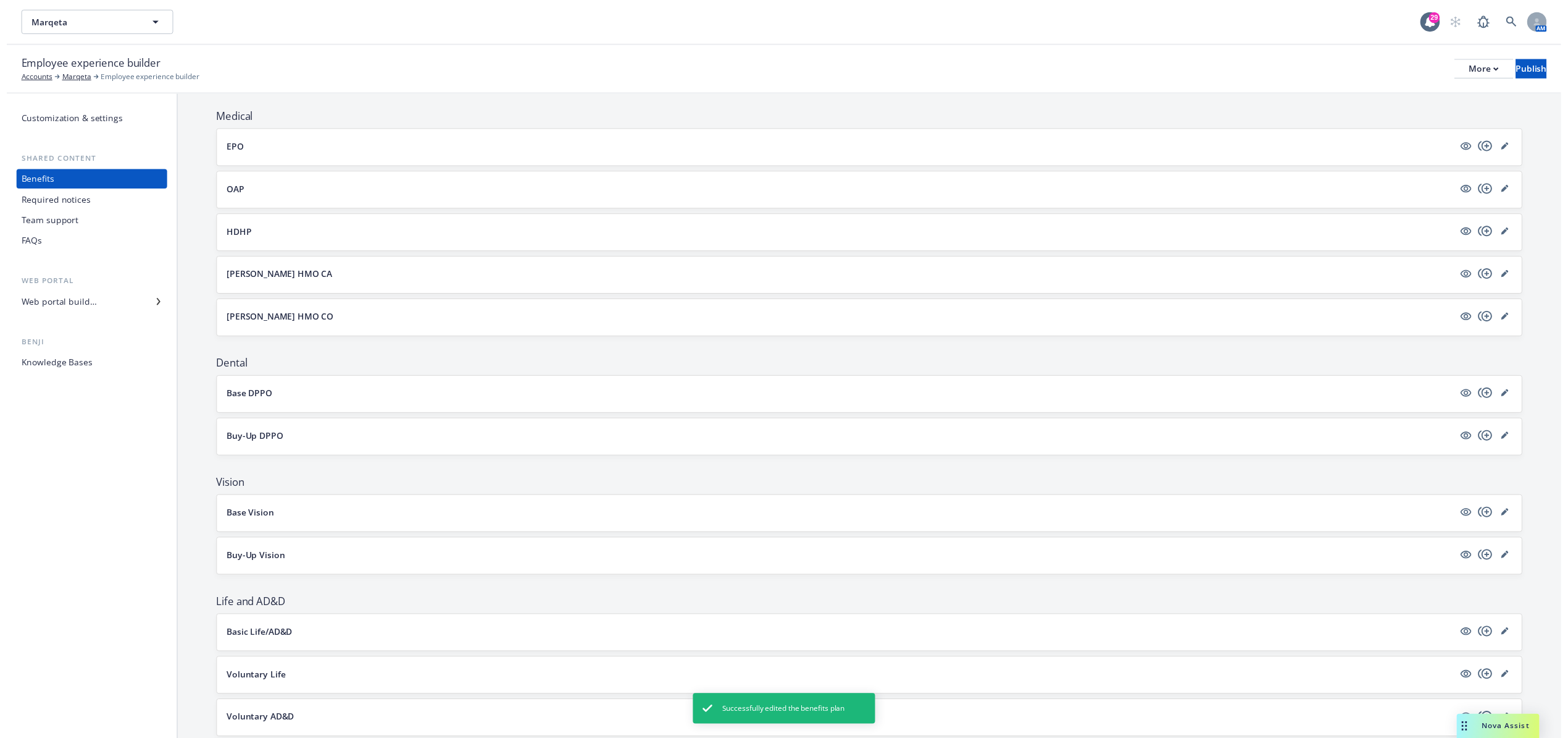
scroll to position [164, 0]
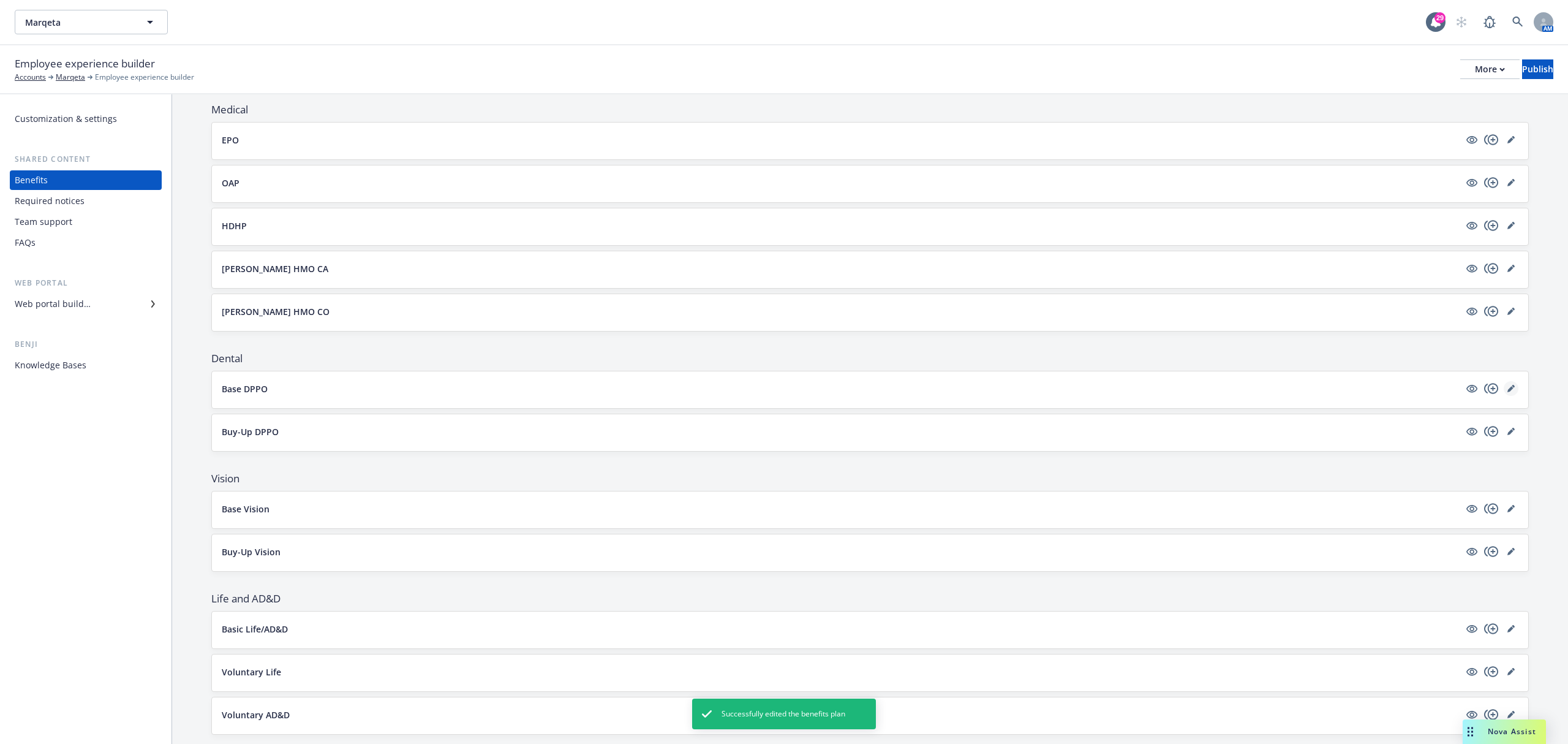
click at [1507, 391] on icon "editPencil" at bounding box center [1511, 388] width 7 height 7
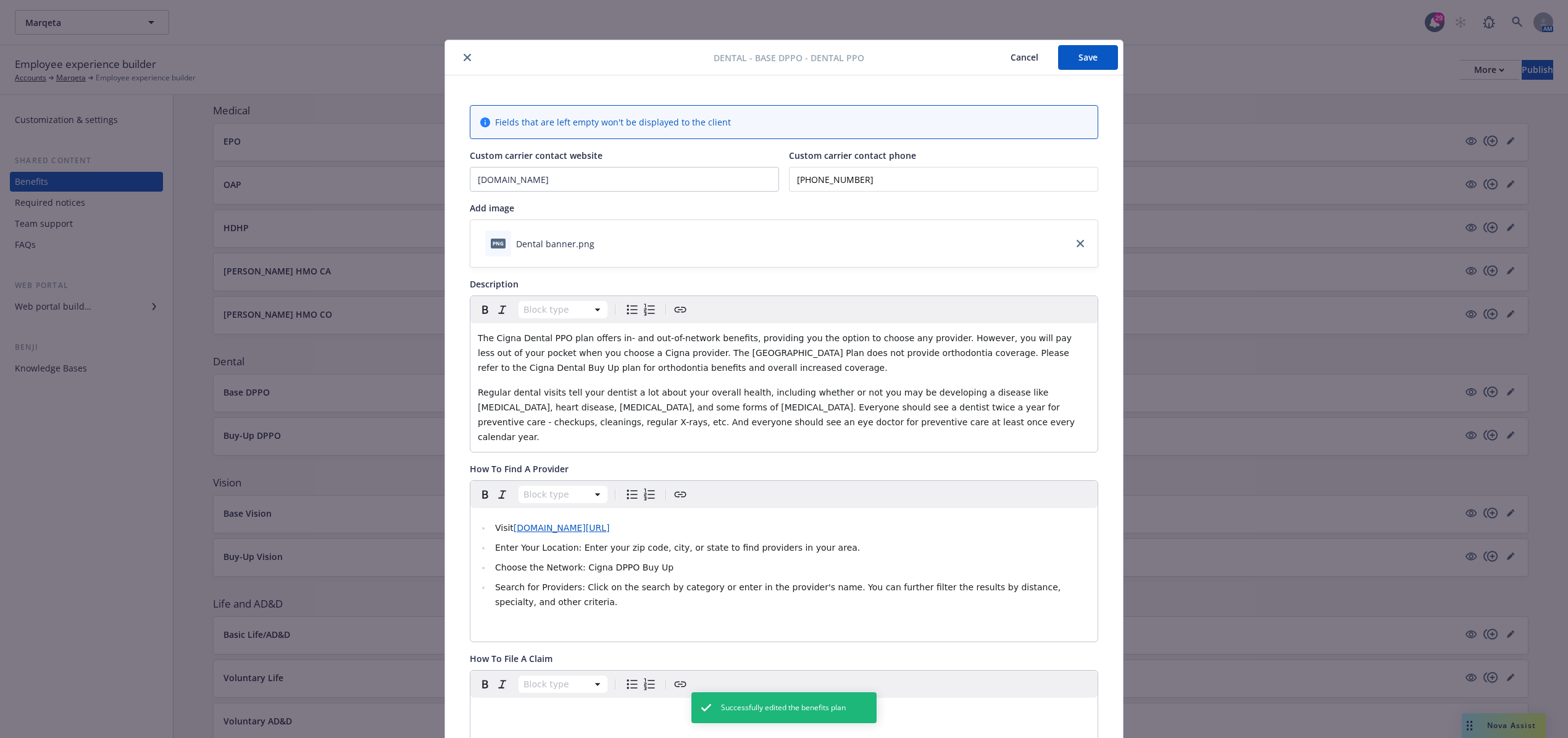
scroll to position [37, 0]
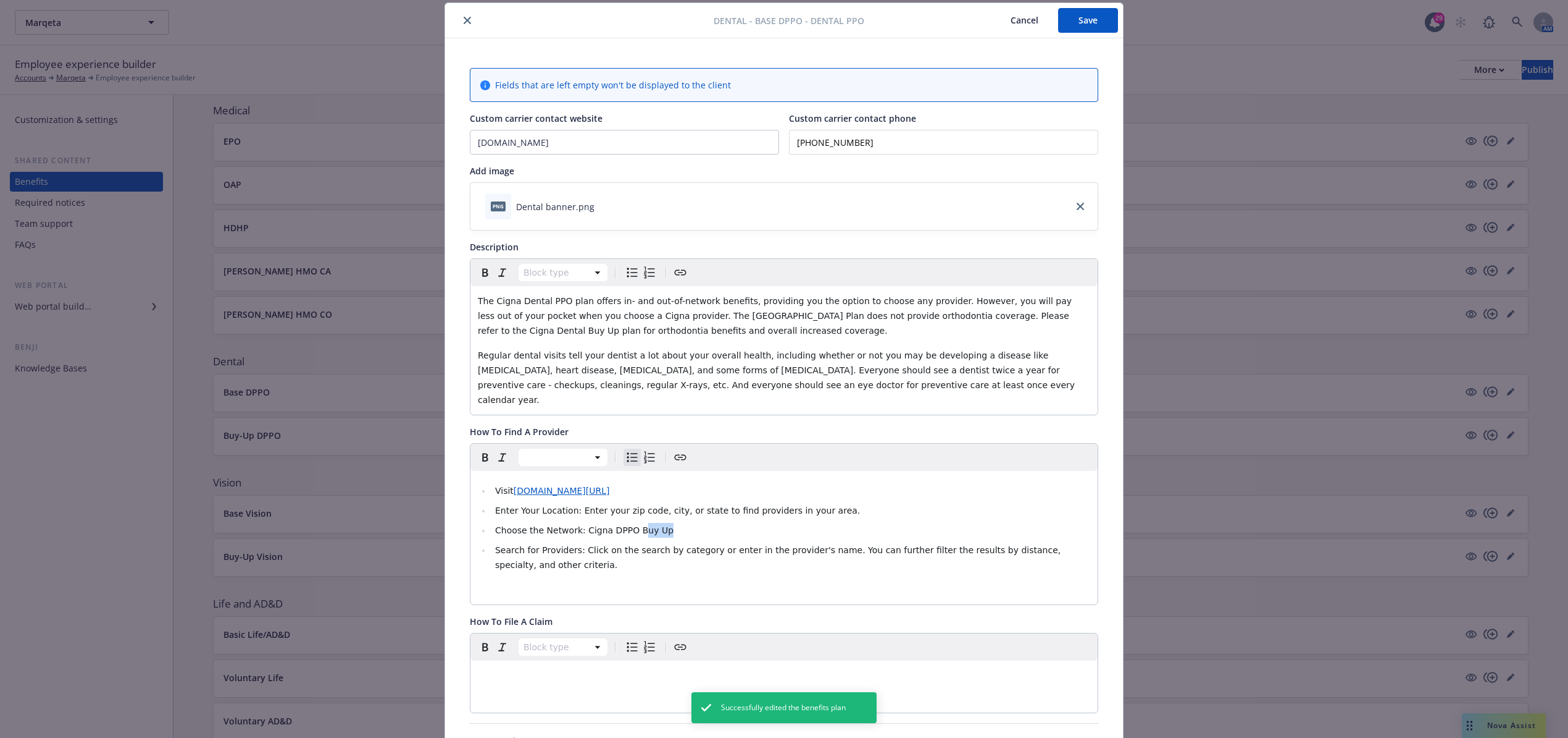
drag, startPoint x: 648, startPoint y: 516, endPoint x: 623, endPoint y: 517, distance: 25.0
click at [623, 523] on li "Choose the Network: Cigna DPPO Buy Up" at bounding box center [791, 530] width 599 height 15
click at [1080, 15] on button "Save" at bounding box center [1088, 20] width 60 height 24
click at [461, 24] on button "close" at bounding box center [467, 20] width 15 height 15
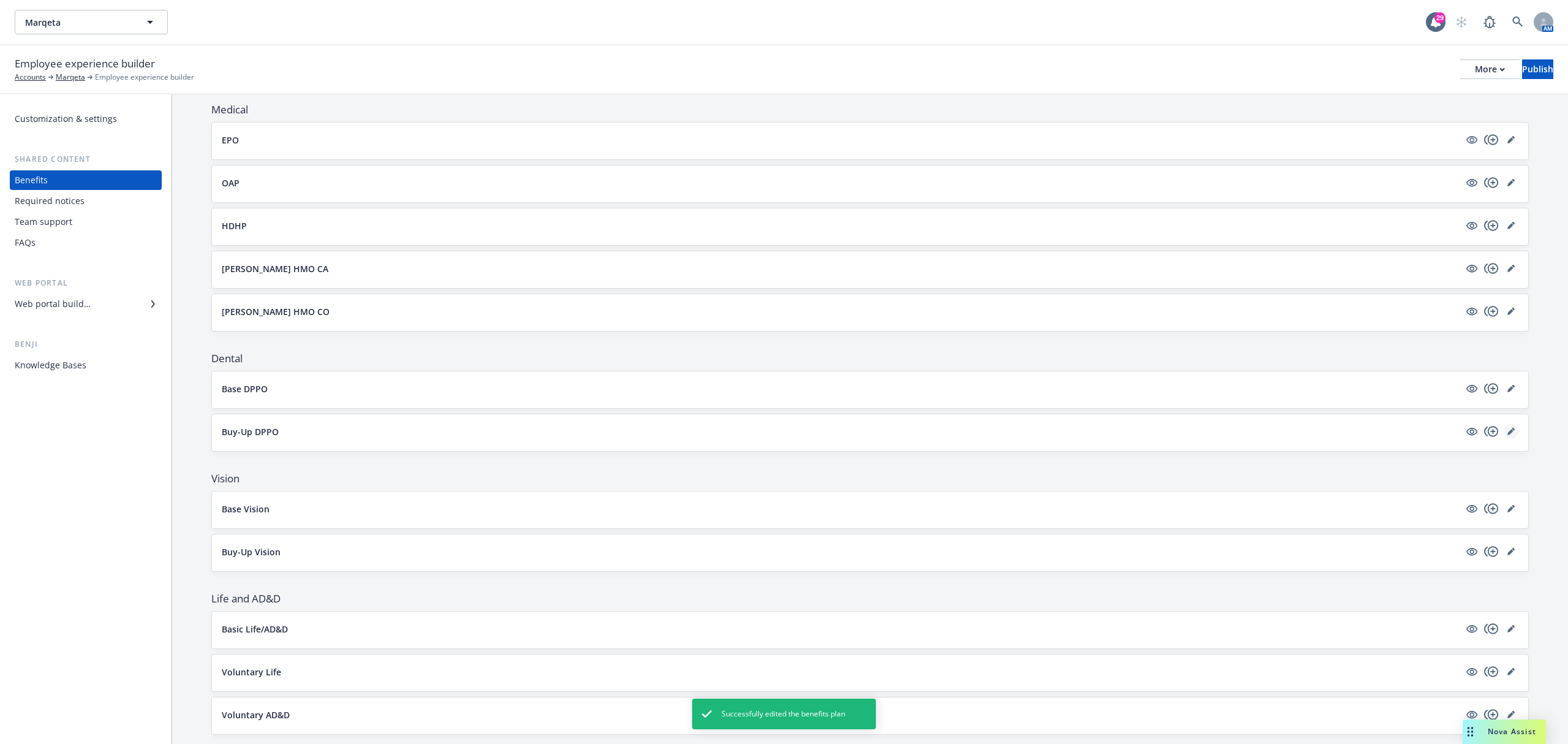
click at [1507, 434] on icon "editPencil" at bounding box center [1510, 432] width 6 height 6
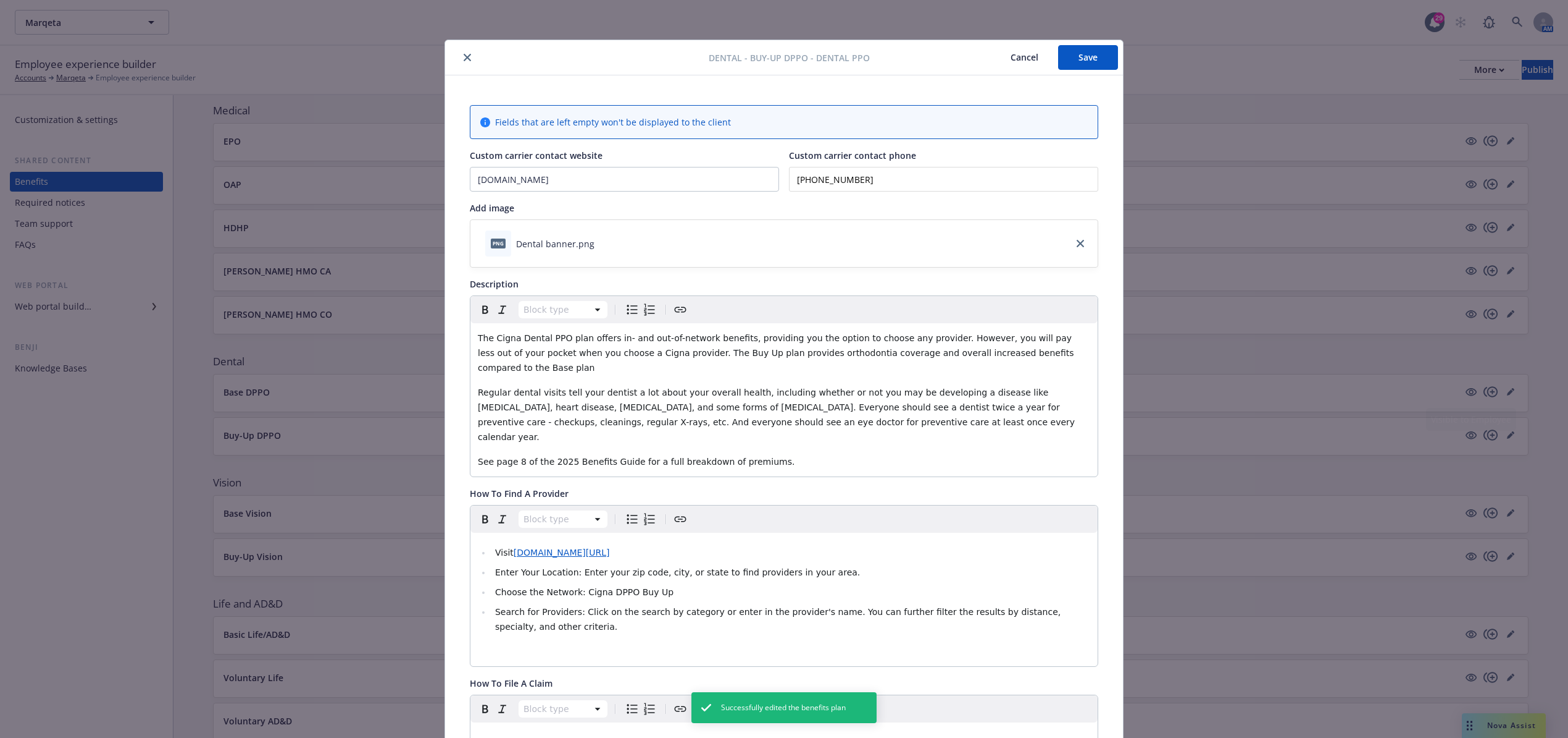
scroll to position [37, 0]
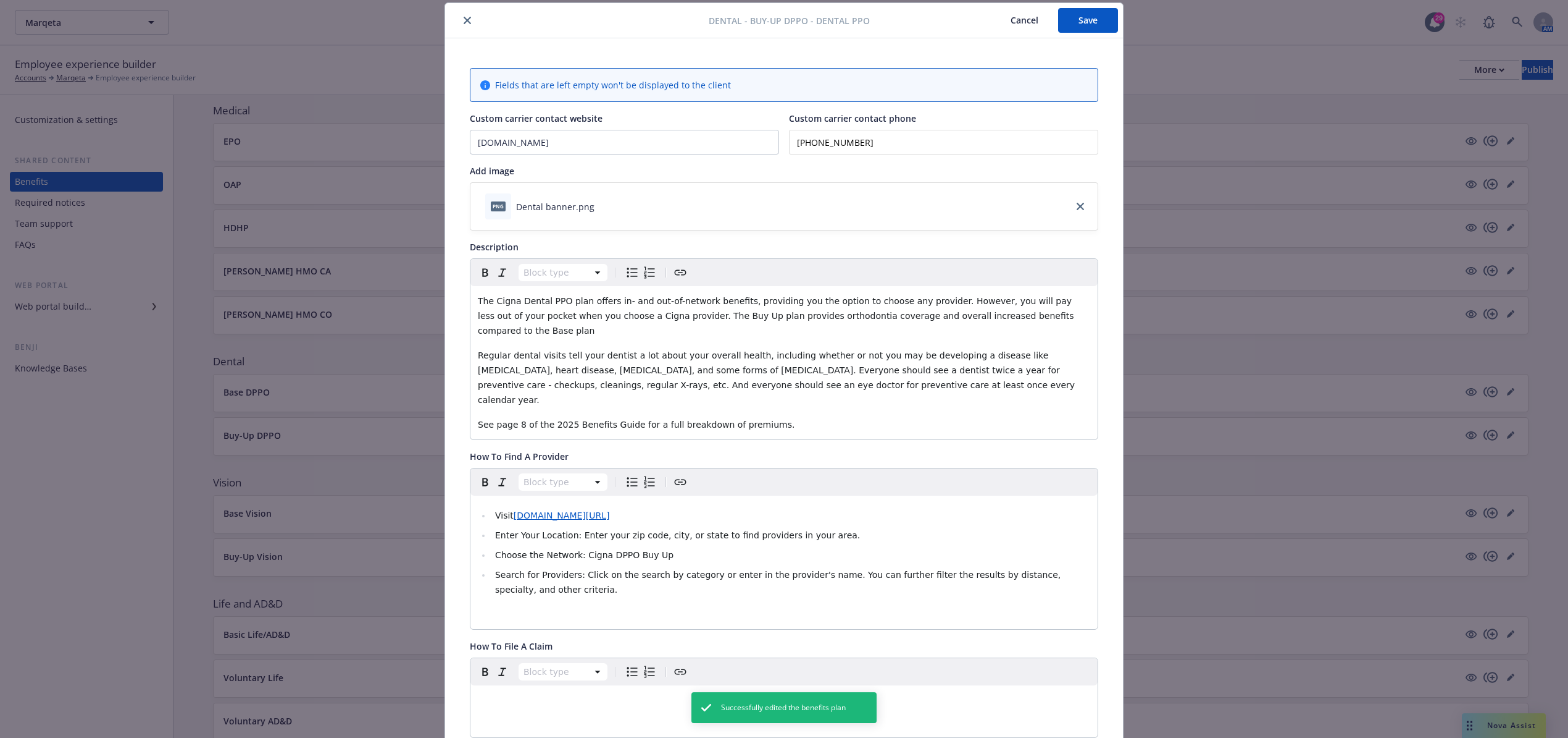
click at [652, 547] on li "Choose the Network: Cigna DPPO Buy Up" at bounding box center [791, 554] width 599 height 15
drag, startPoint x: 628, startPoint y: 527, endPoint x: 651, endPoint y: 523, distance: 23.3
click at [651, 547] on li "Choose the Network: Cigna DPPO Buy Up" at bounding box center [791, 554] width 599 height 15
click at [1097, 25] on button "Save" at bounding box center [1088, 20] width 60 height 24
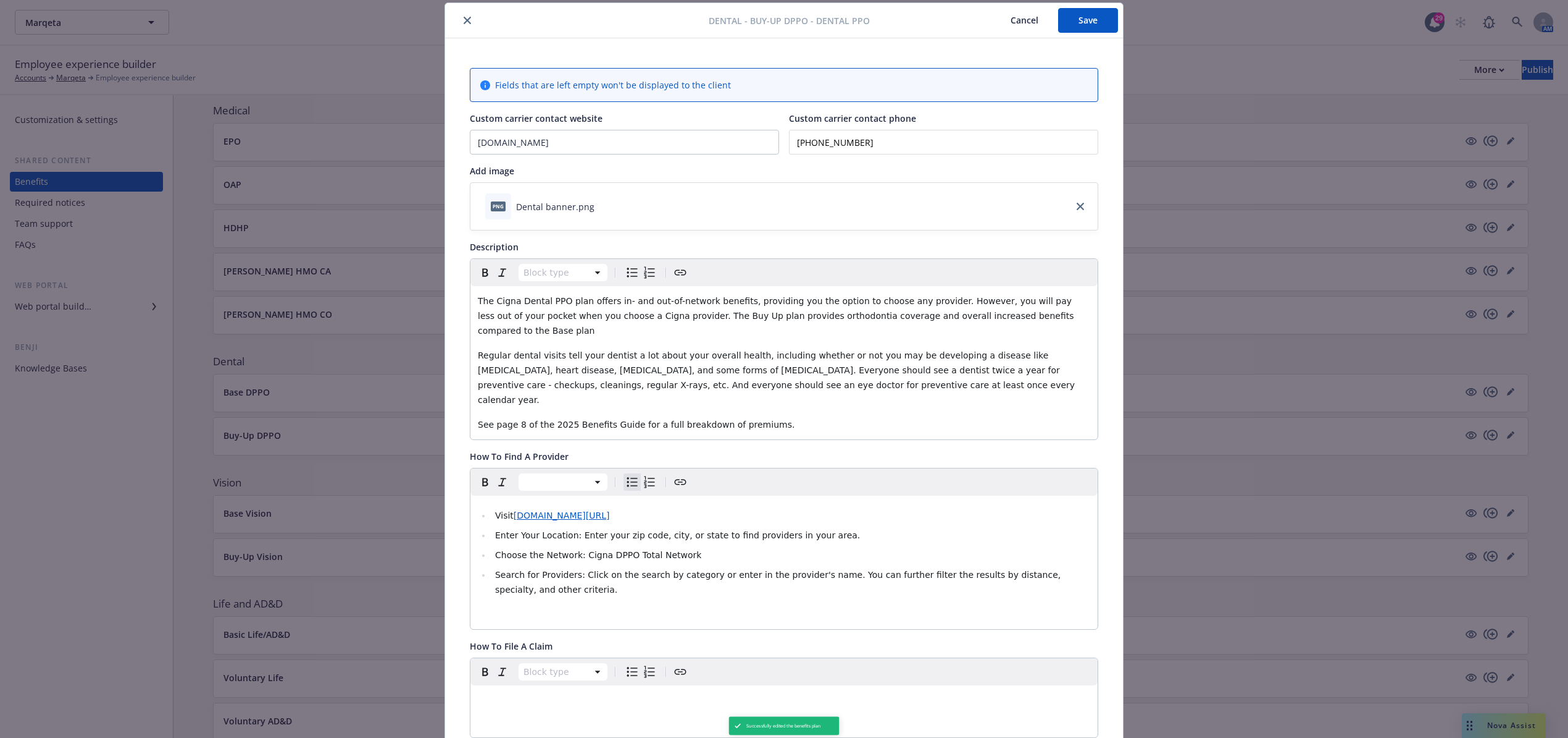
click at [463, 20] on icon "close" at bounding box center [467, 20] width 7 height 7
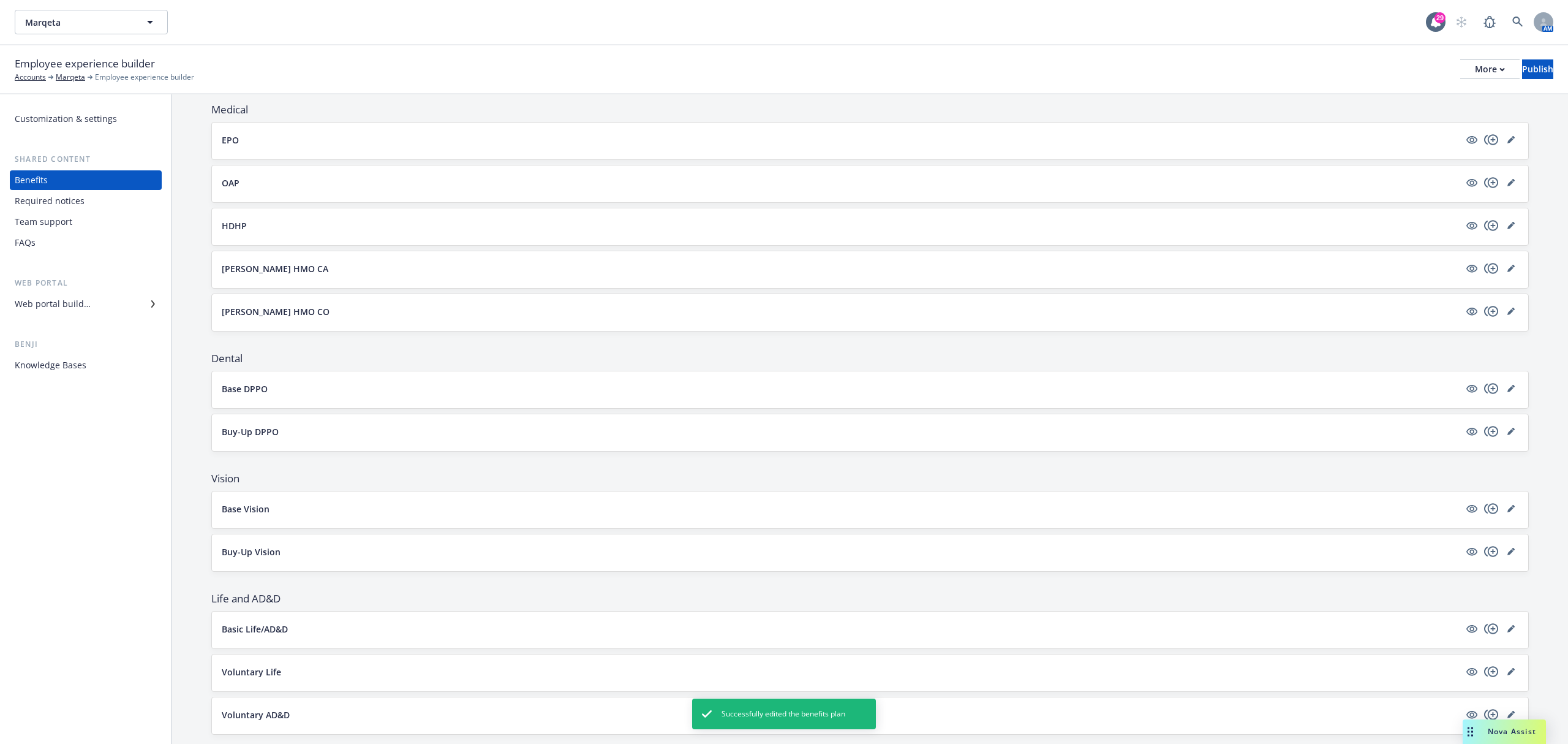
click at [1503, 378] on div "Base DPPO" at bounding box center [870, 389] width 1316 height 36
click at [1507, 391] on icon "editPencil" at bounding box center [1510, 389] width 6 height 6
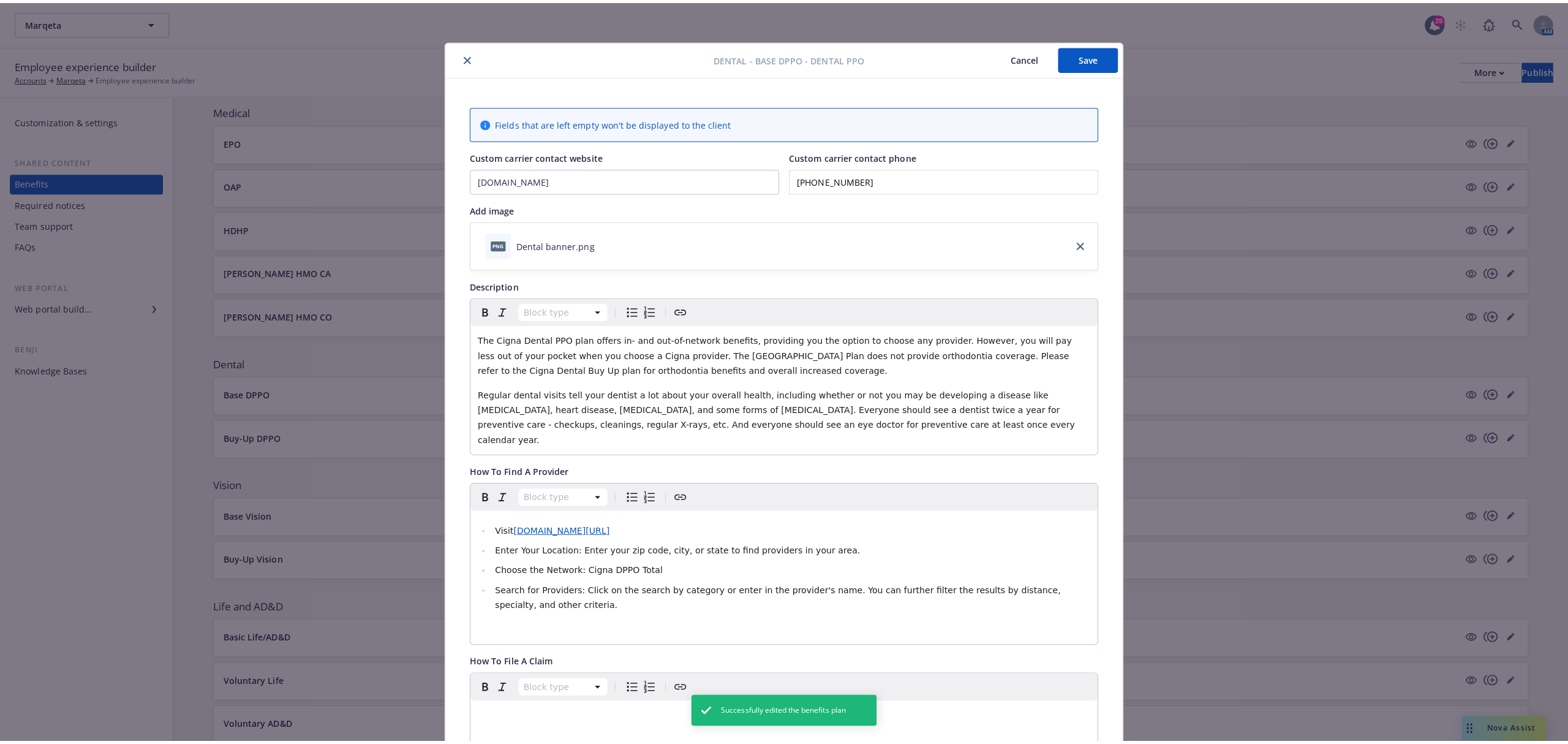
scroll to position [36, 0]
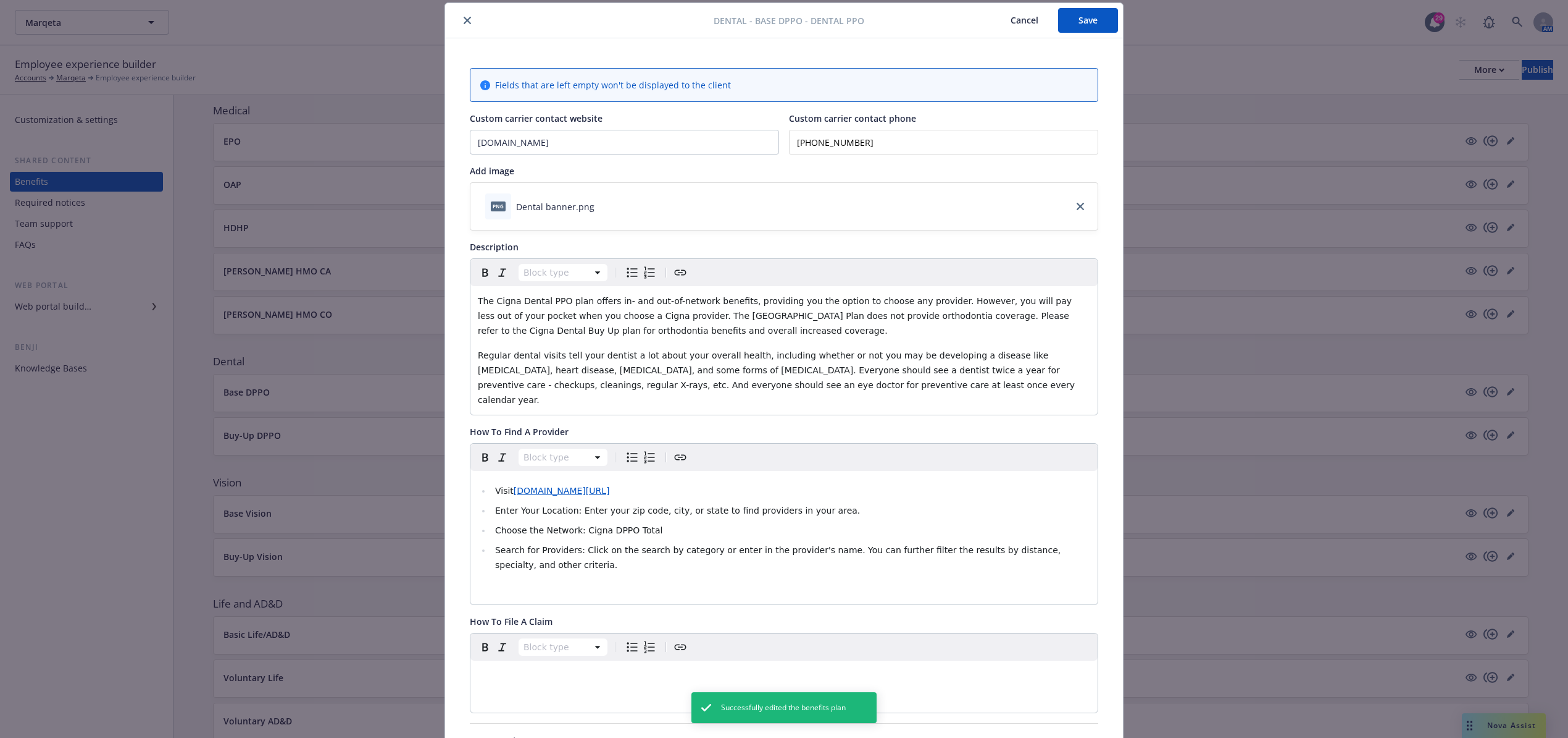
click at [702, 523] on li "Choose the Network: Cigna DPPO Total" at bounding box center [791, 530] width 599 height 15
click at [1059, 19] on button "Save" at bounding box center [1088, 20] width 60 height 24
click at [463, 24] on icon "close" at bounding box center [467, 20] width 7 height 7
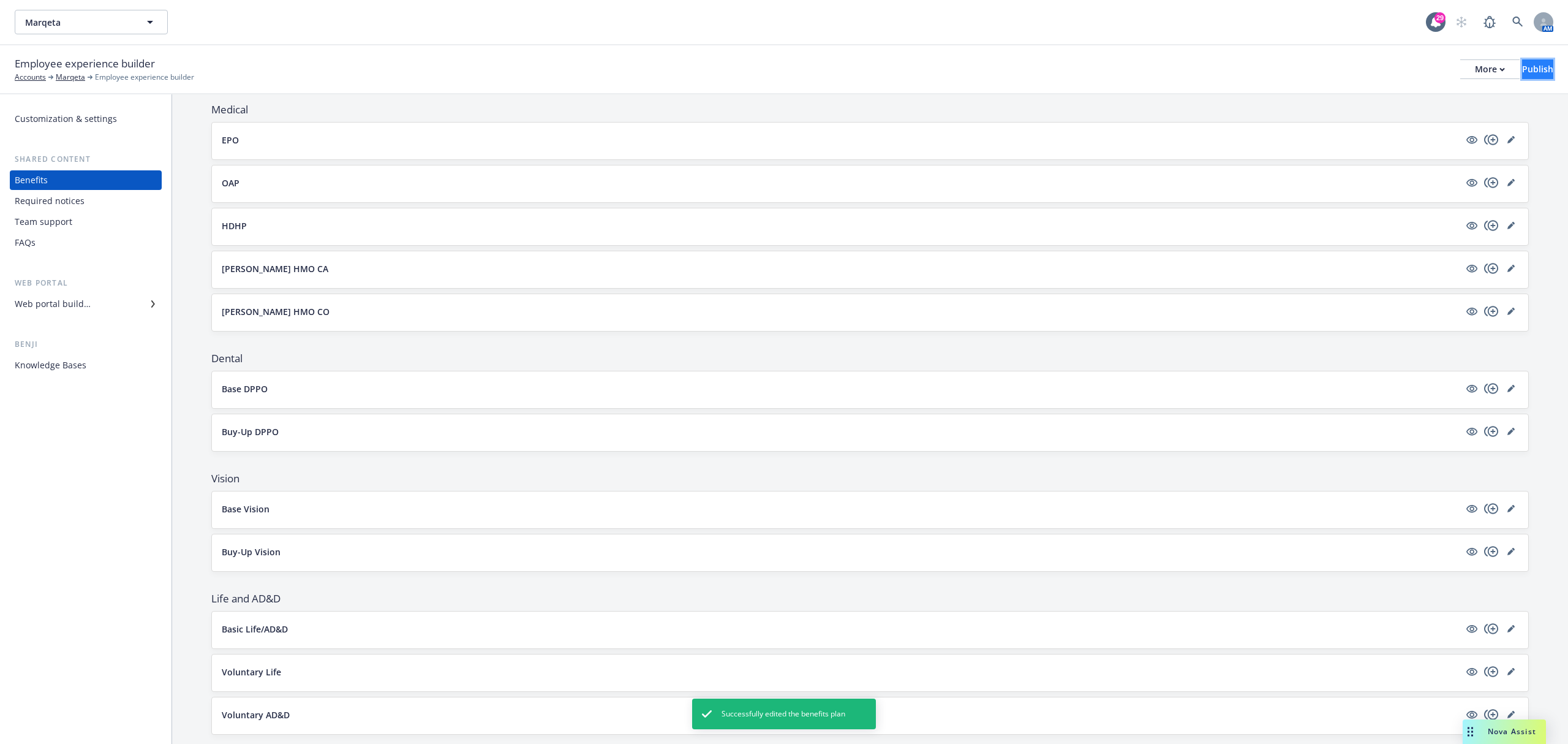
click at [1522, 66] on div "Publish" at bounding box center [1537, 69] width 31 height 19
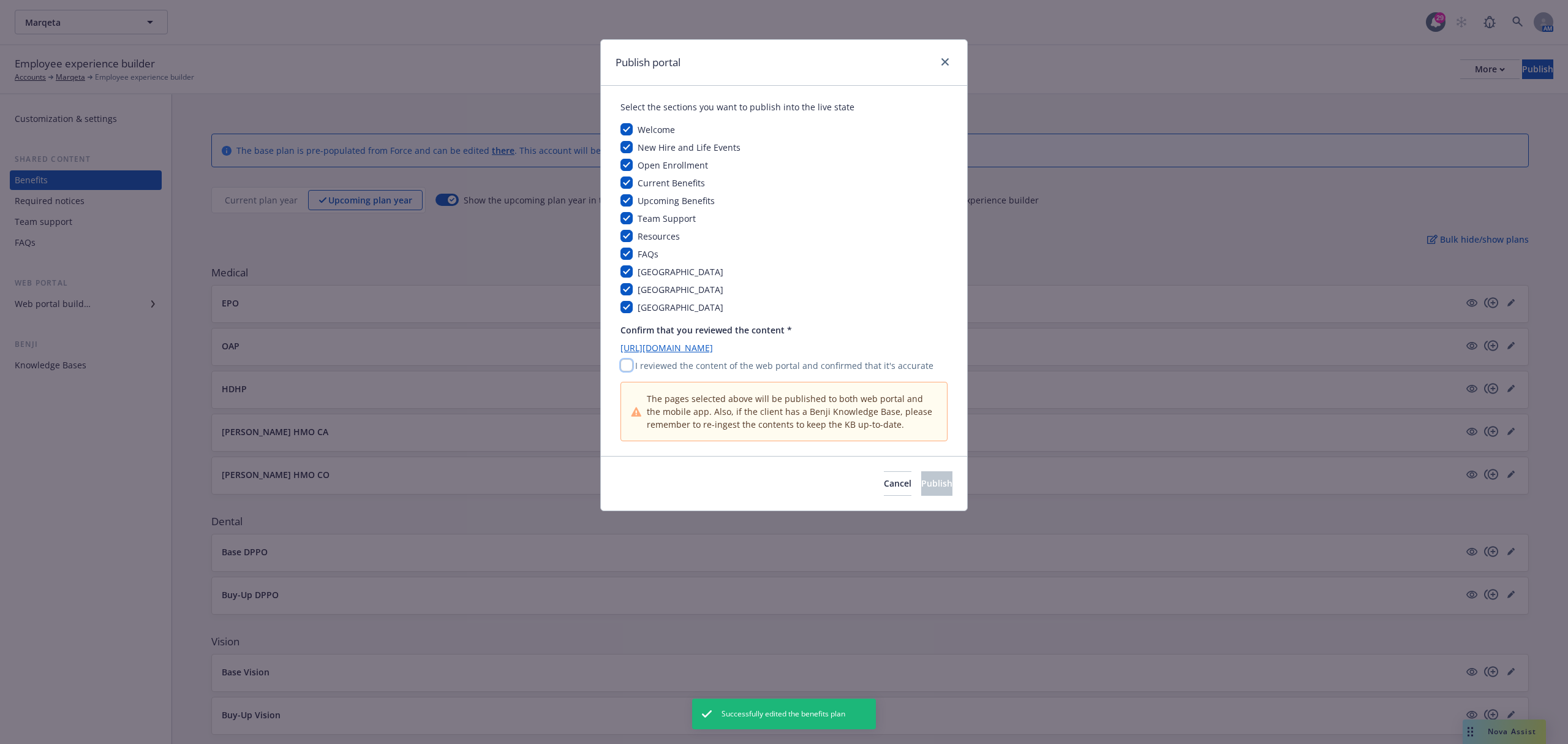
click at [625, 366] on input "checkbox" at bounding box center [626, 365] width 12 height 12
checkbox input "true"
click at [921, 489] on span "Publish" at bounding box center [937, 483] width 31 height 11
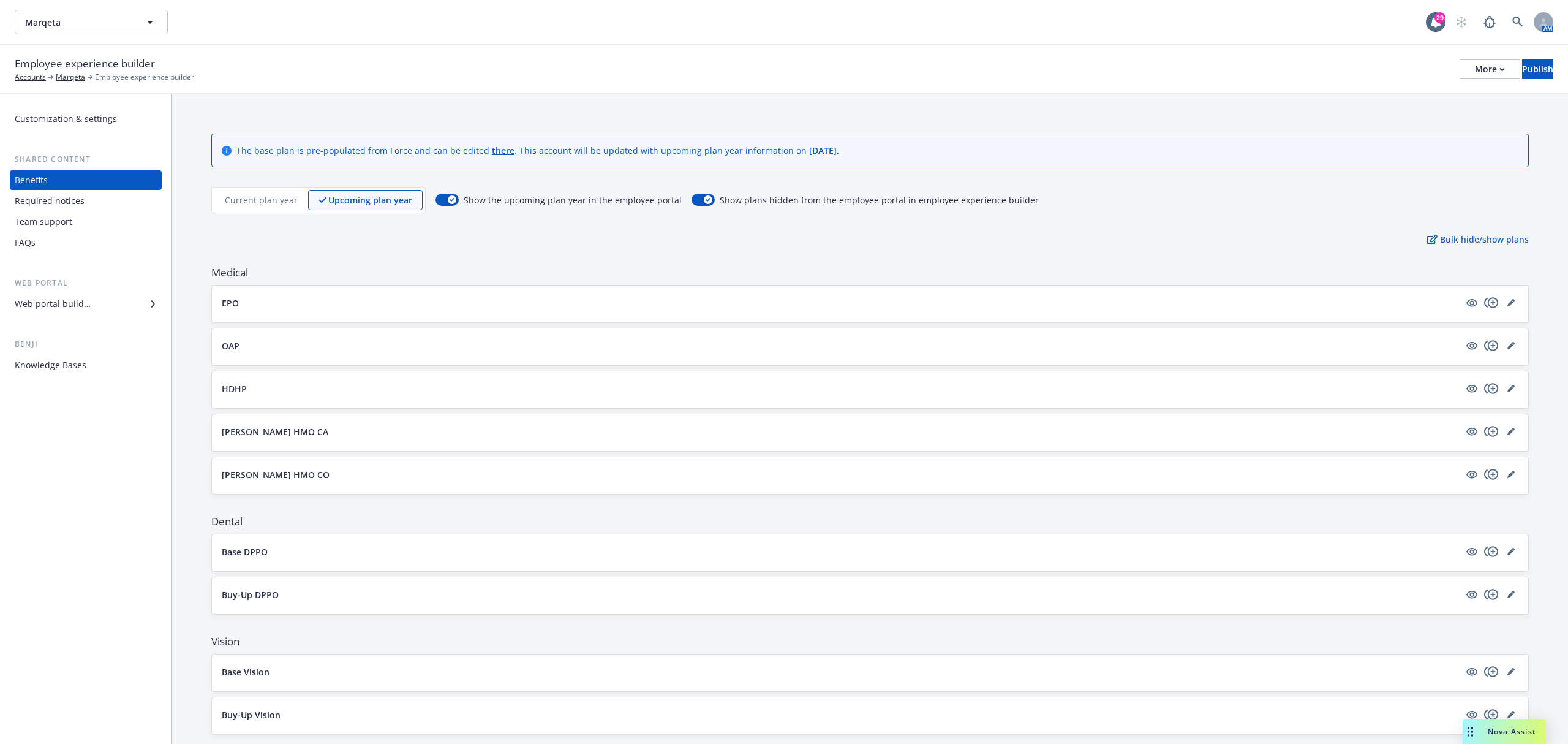
click at [92, 302] on div "Web portal builder" at bounding box center [86, 303] width 142 height 19
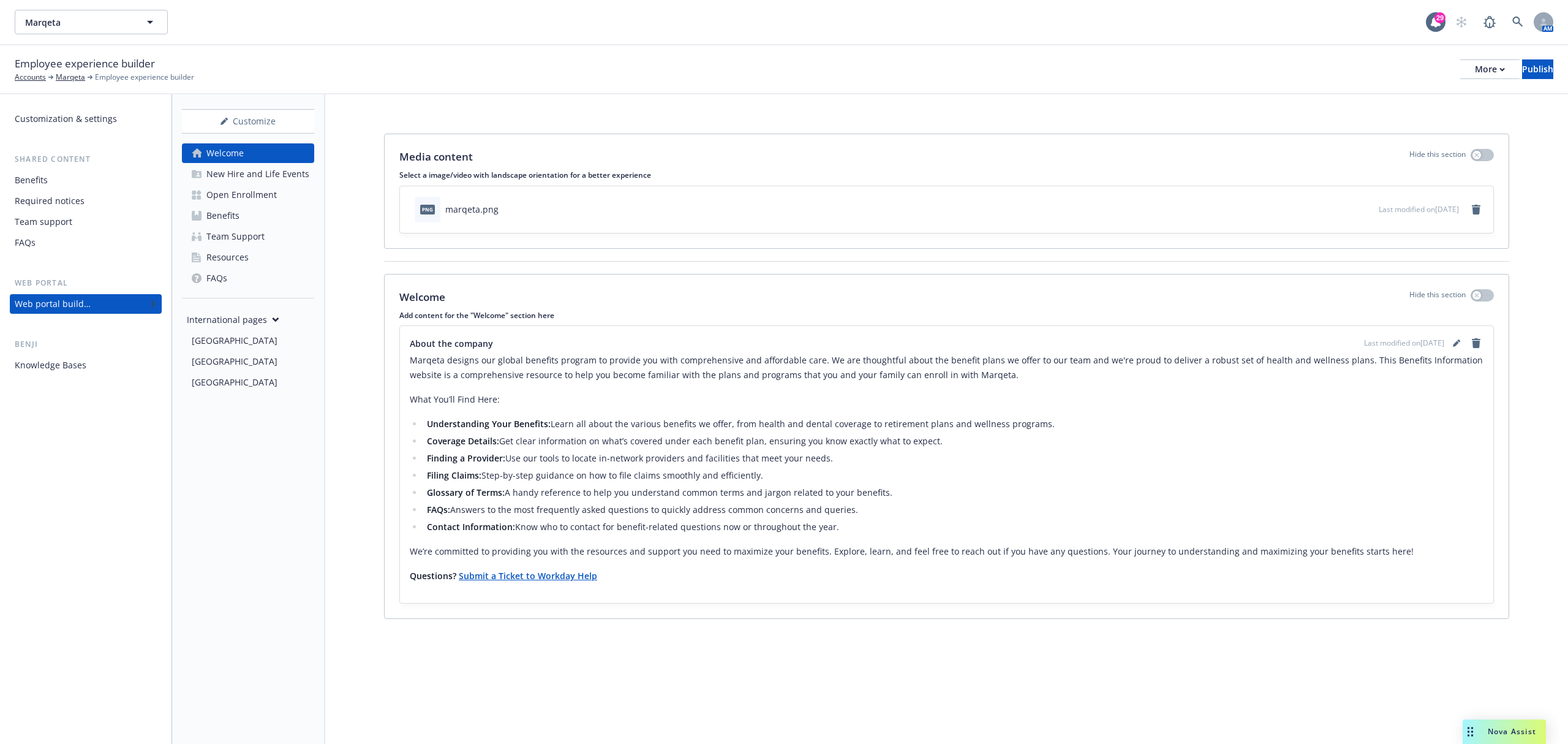
click at [251, 193] on div "Open Enrollment" at bounding box center [241, 194] width 71 height 19
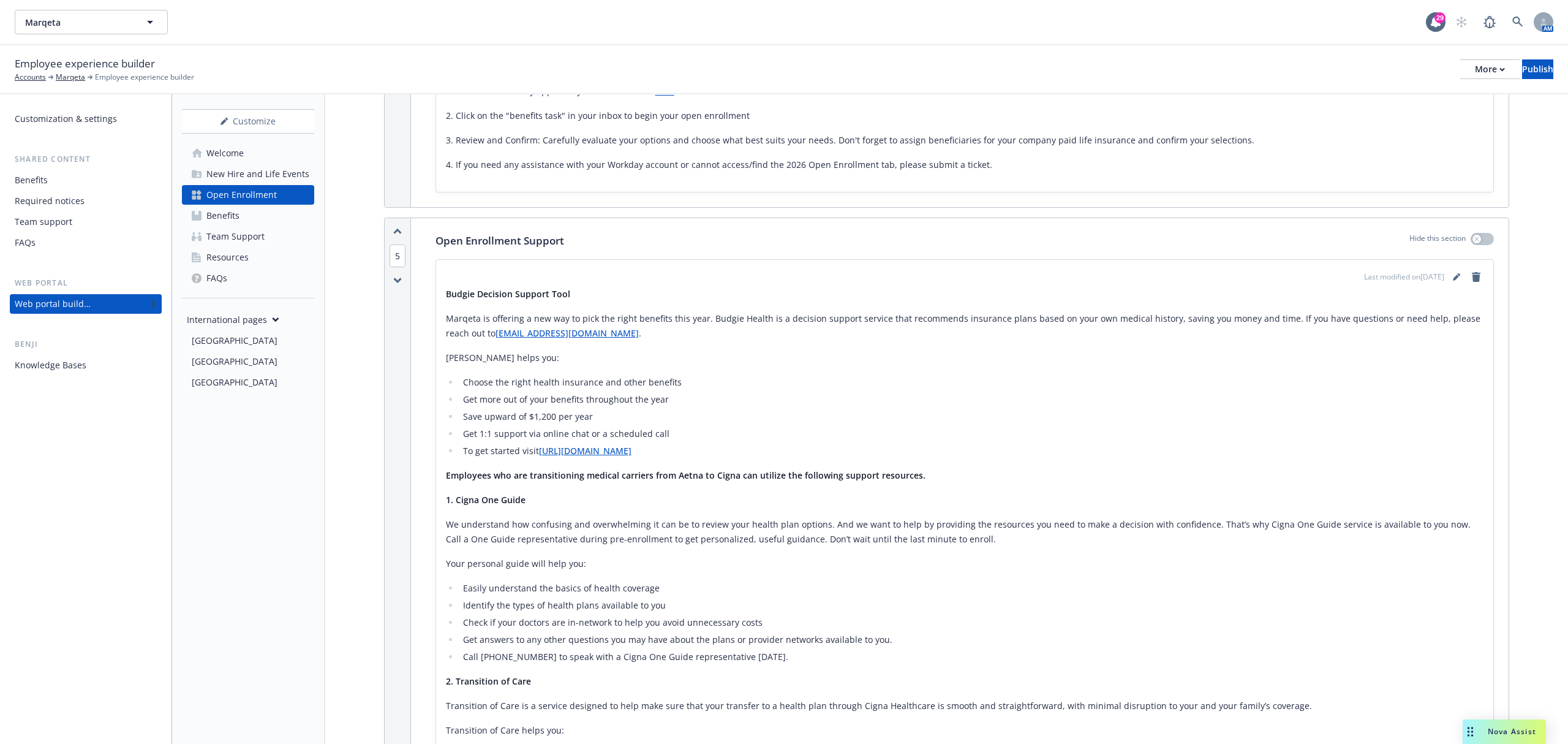
scroll to position [2206, 0]
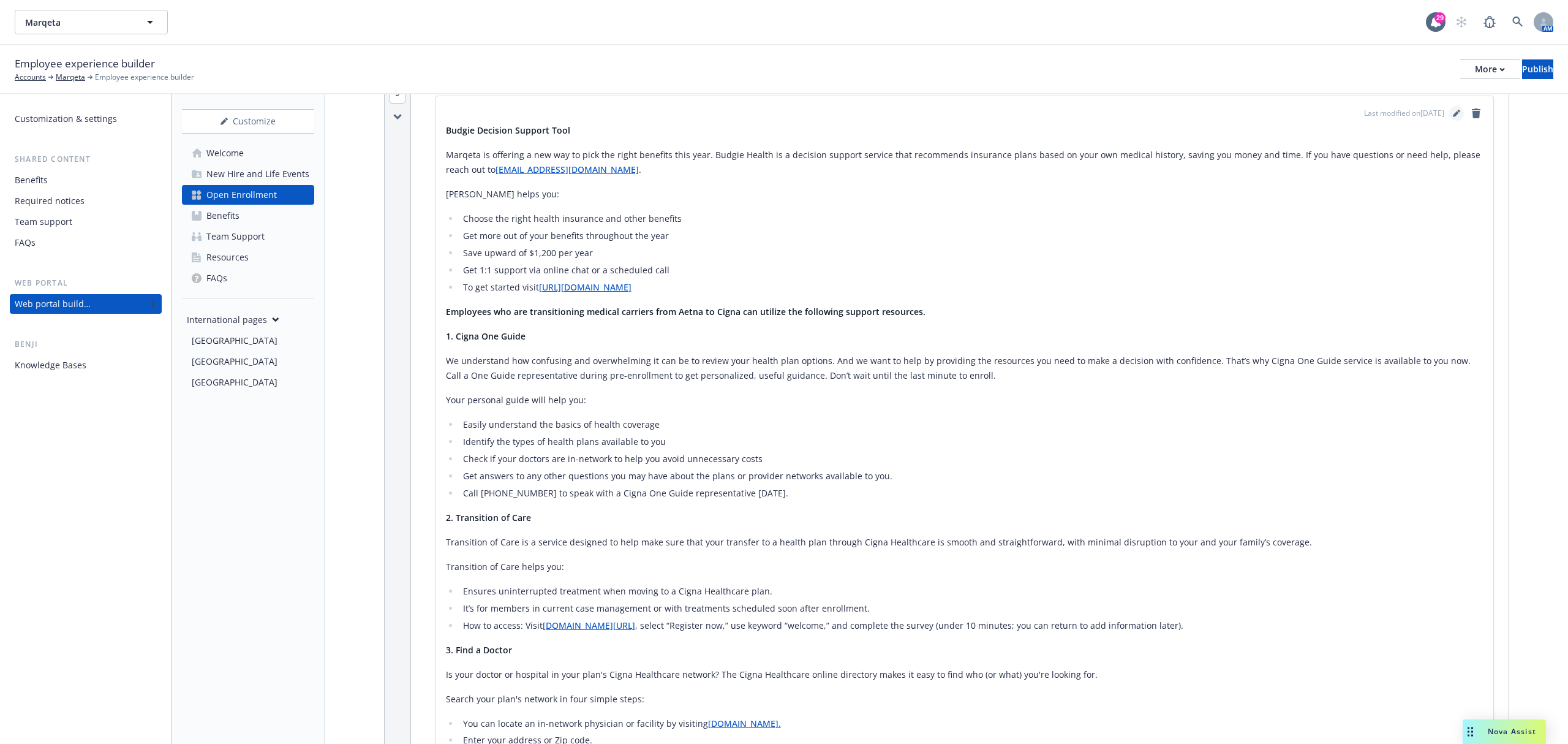
click at [1452, 110] on icon "editPencil" at bounding box center [1456, 114] width 7 height 7
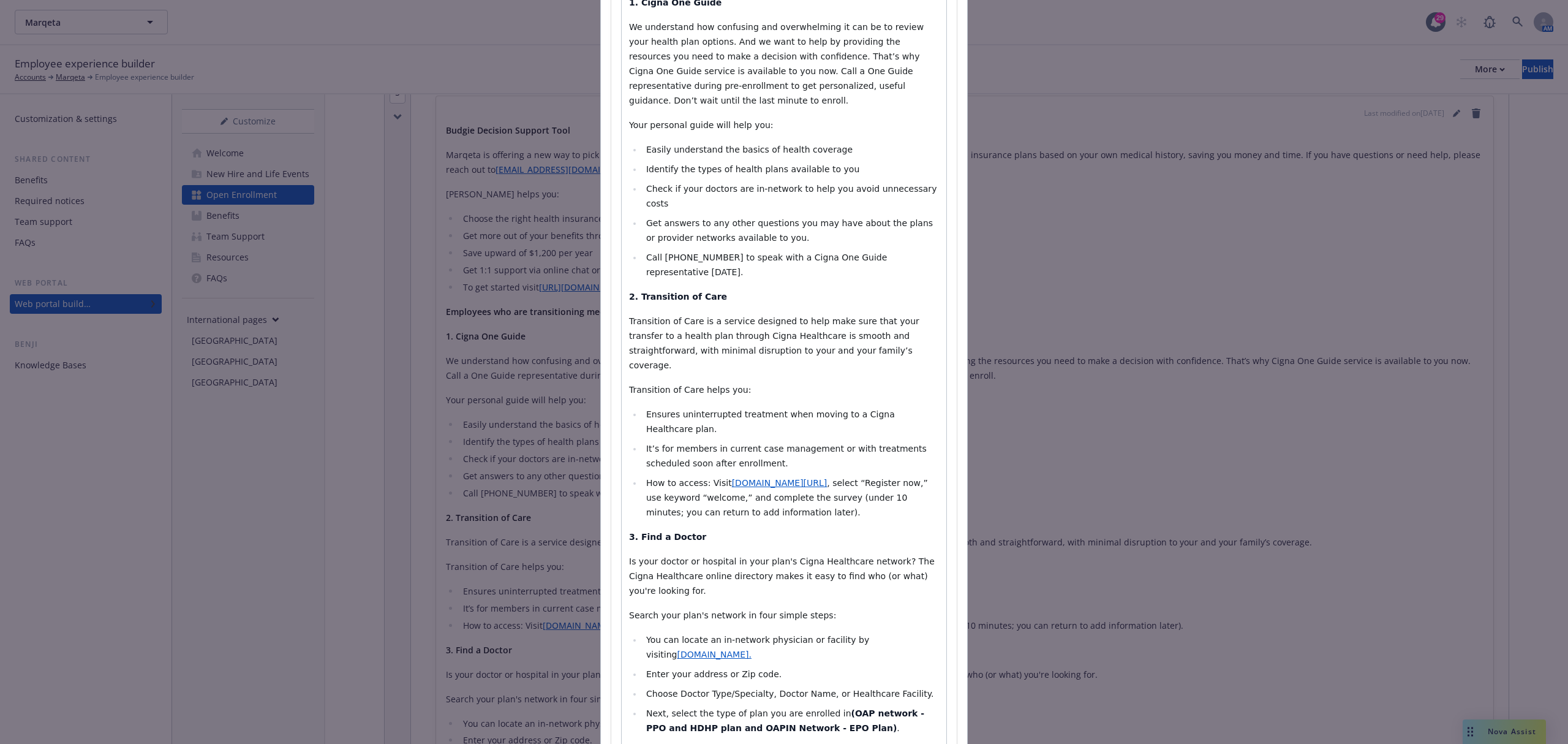
scroll to position [572, 0]
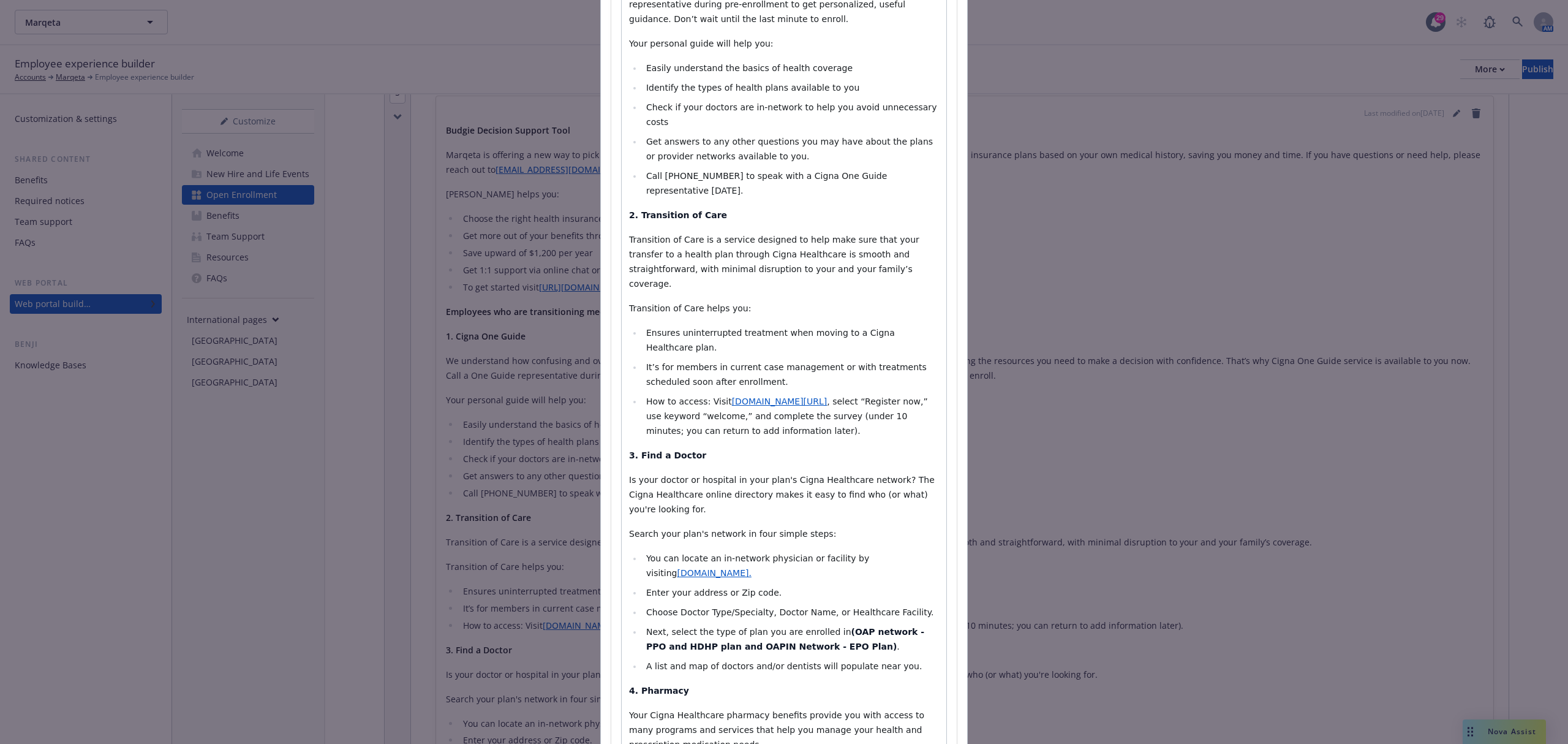
select select
click at [824, 627] on strong "(OAP network - PPO and HDHP plan and OAPIN Network - EPO Plan)" at bounding box center [786, 639] width 281 height 24
click at [850, 627] on strong "(Medical: OAP network - PPO and HDHP plan and OAPIN Network - EPO Plan)" at bounding box center [784, 646] width 275 height 39
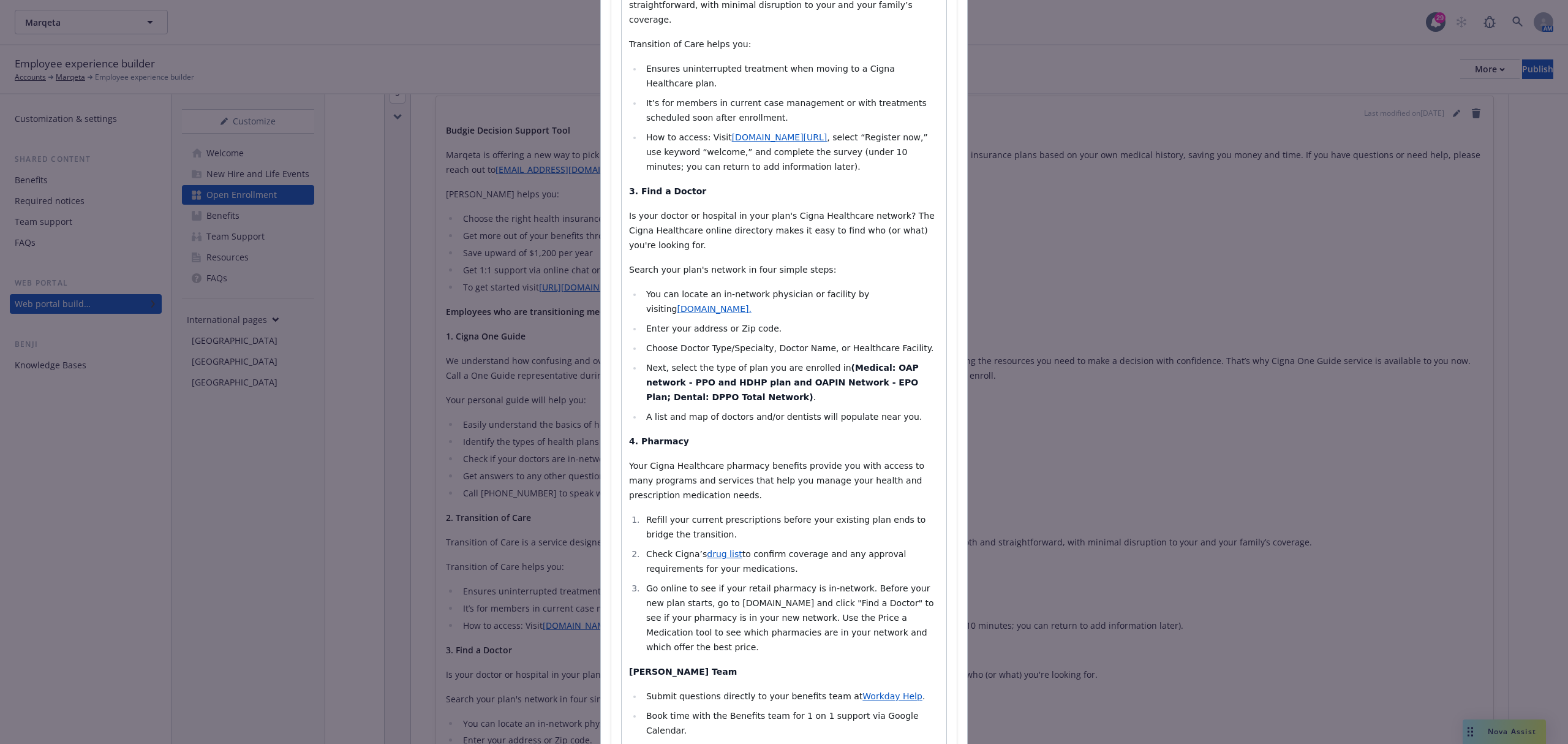
scroll to position [845, 0]
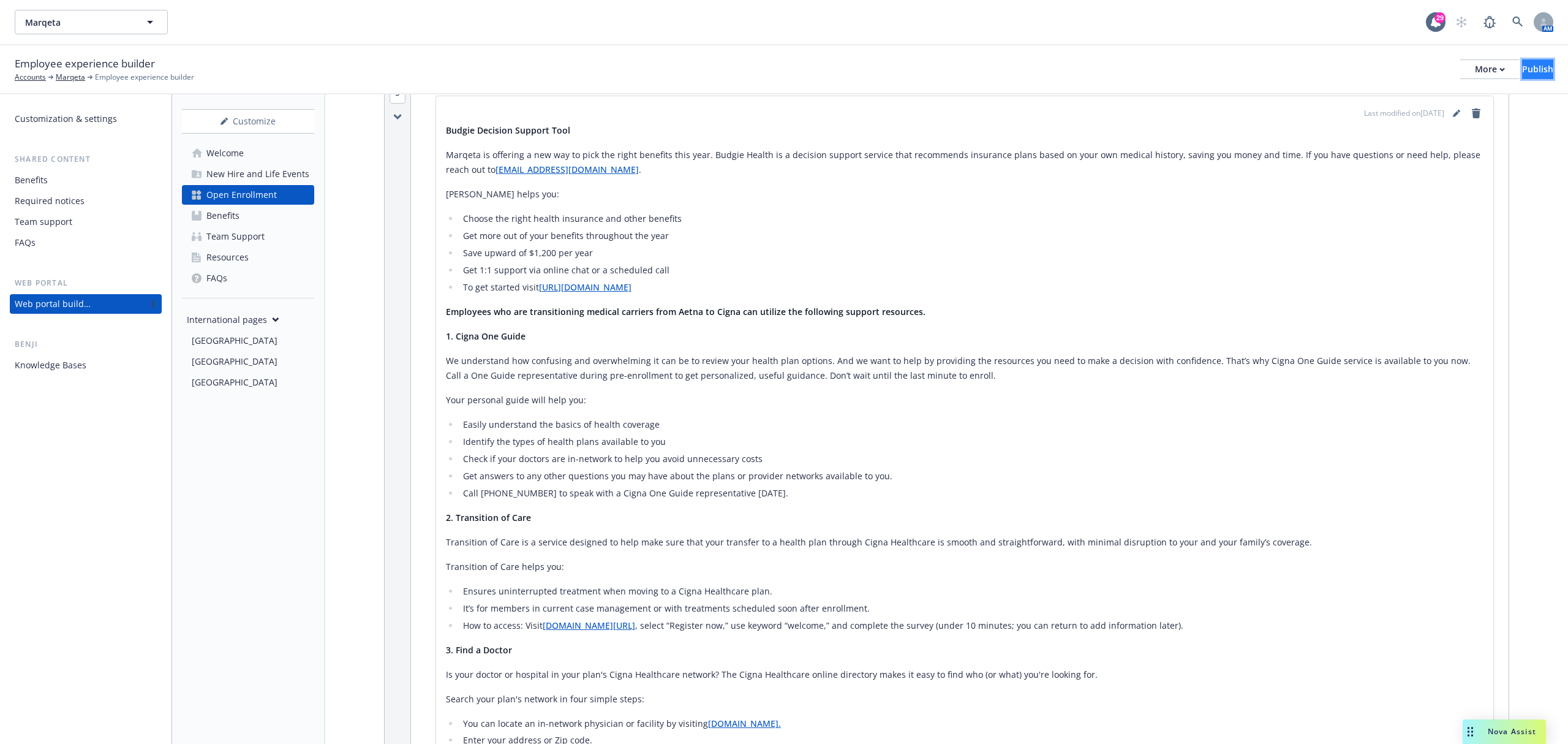
click at [1522, 66] on div "Publish" at bounding box center [1537, 69] width 31 height 19
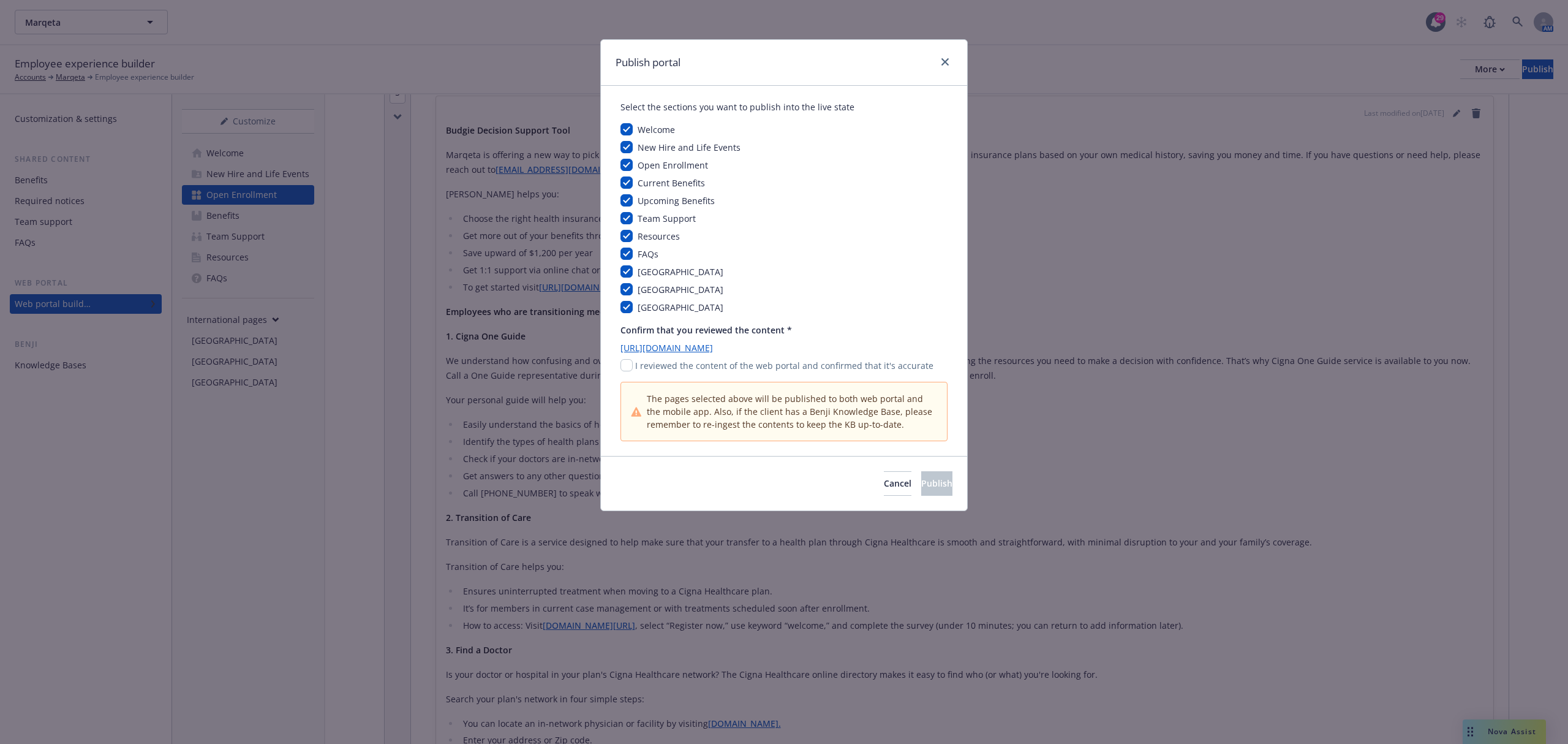
drag, startPoint x: 635, startPoint y: 366, endPoint x: 627, endPoint y: 373, distance: 10.6
click at [635, 366] on p "I reviewed the content of the web portal and confirmed that it's accurate" at bounding box center [784, 366] width 298 height 13
click at [627, 371] on div "I reviewed the content of the web portal and confirmed that it's accurate" at bounding box center [784, 366] width 327 height 13
click at [628, 366] on input "checkbox" at bounding box center [626, 365] width 12 height 12
checkbox input "true"
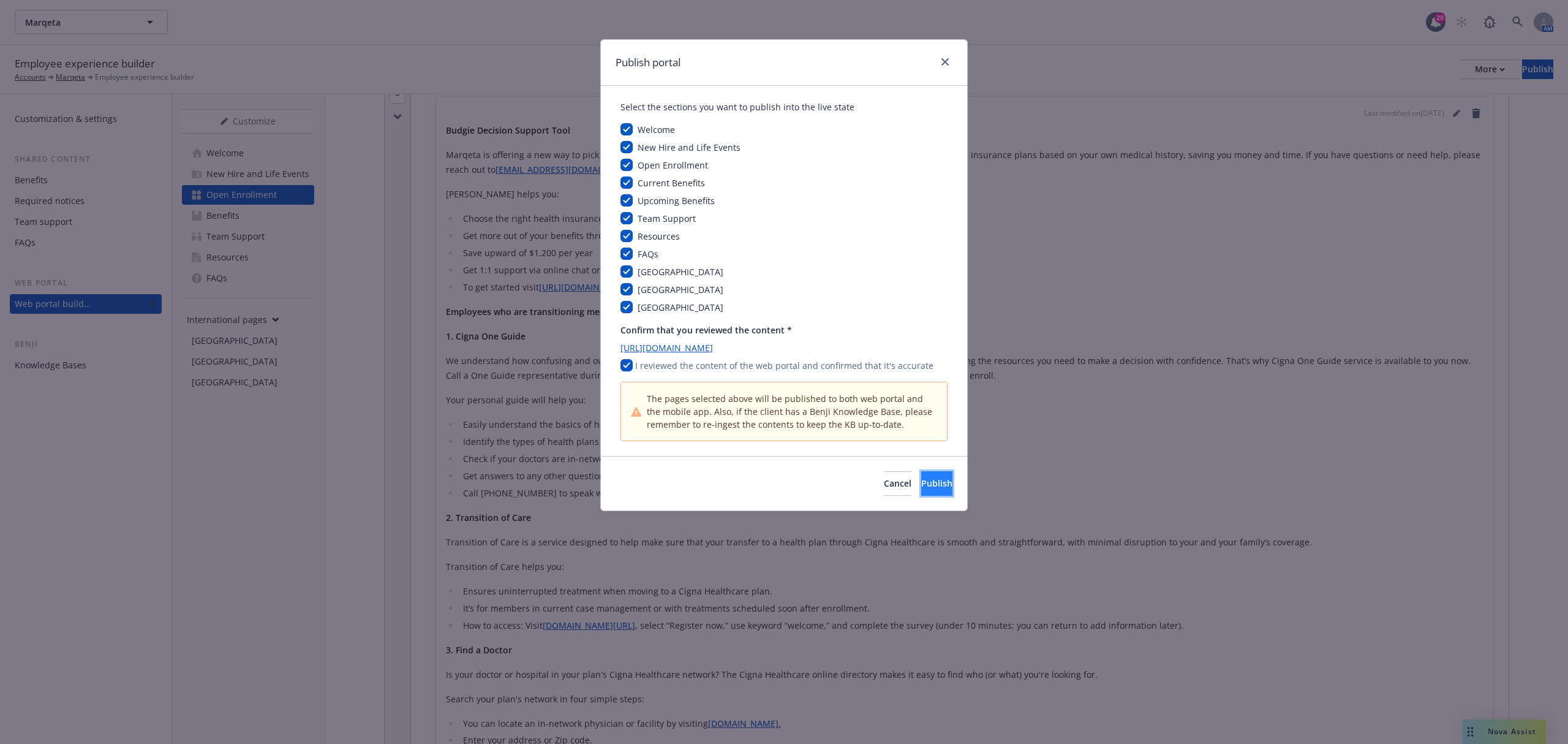
click at [921, 484] on span "Publish" at bounding box center [937, 483] width 31 height 11
